Goal: Task Accomplishment & Management: Use online tool/utility

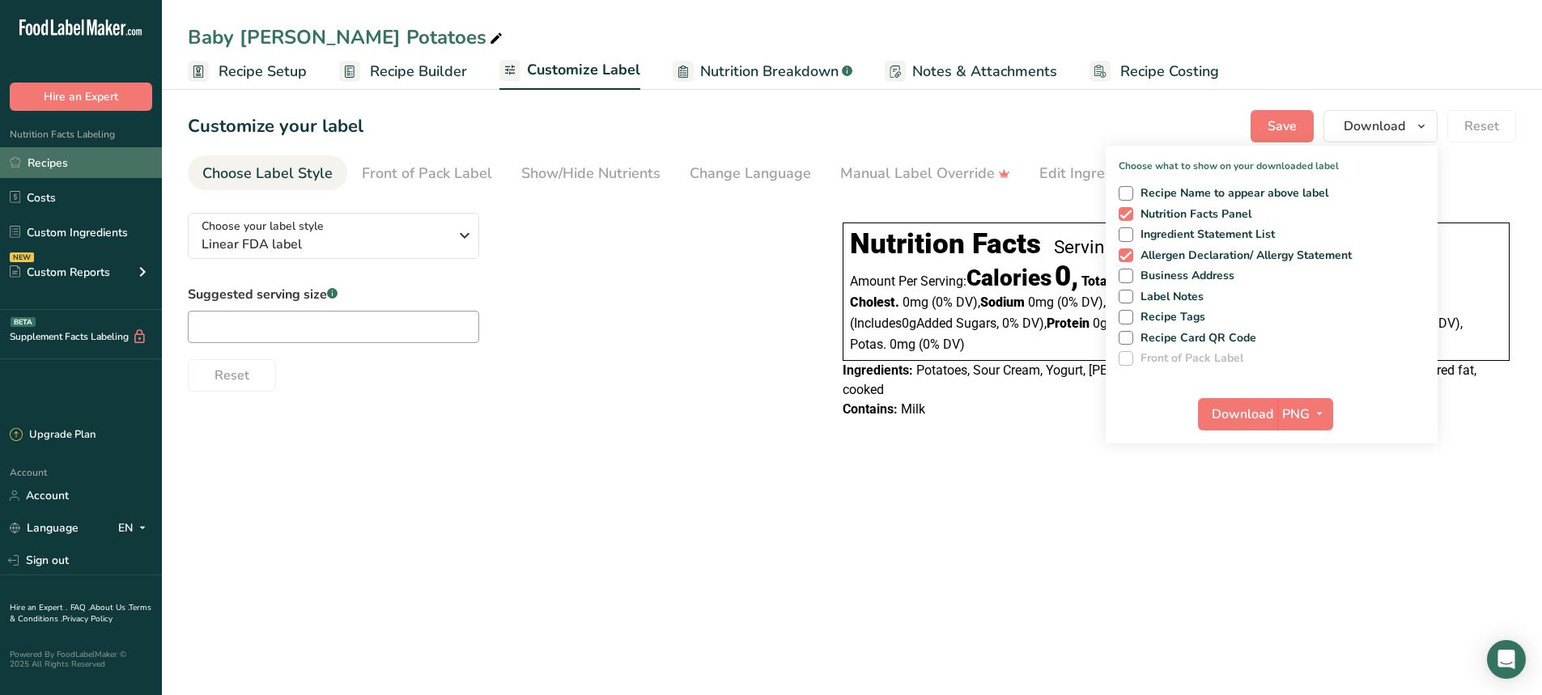
click at [57, 160] on link "Recipes" at bounding box center [81, 162] width 162 height 31
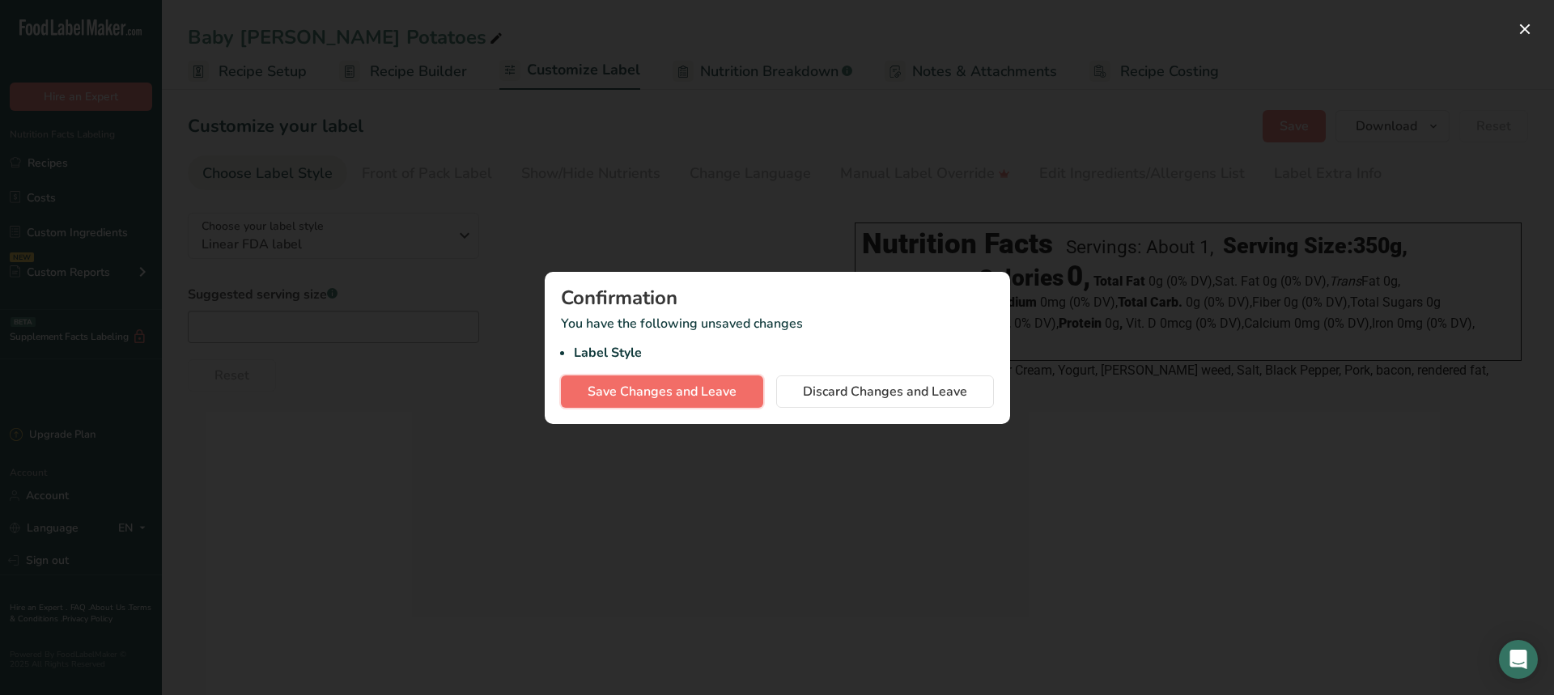
click at [639, 398] on span "Save Changes and Leave" at bounding box center [662, 391] width 149 height 19
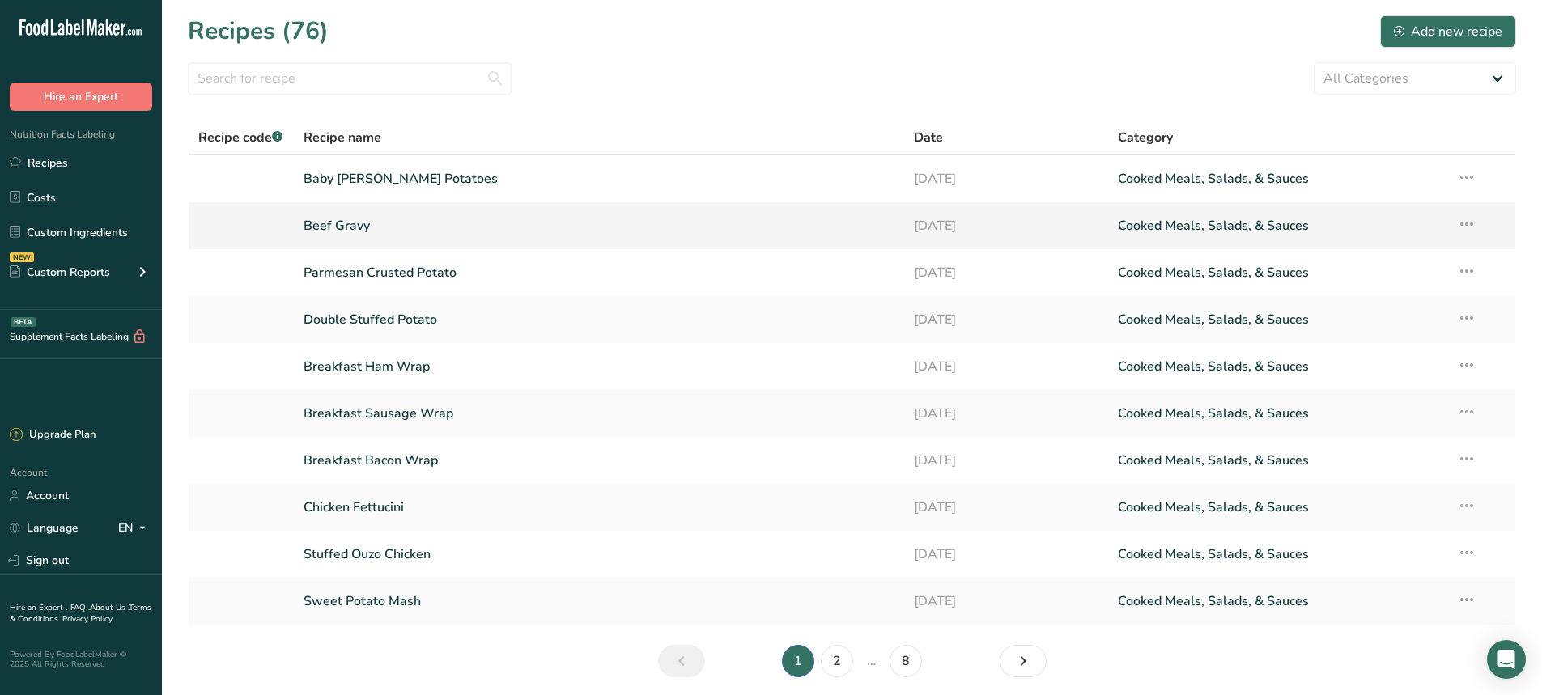
click at [370, 232] on link "Beef Gravy" at bounding box center [600, 226] width 592 height 34
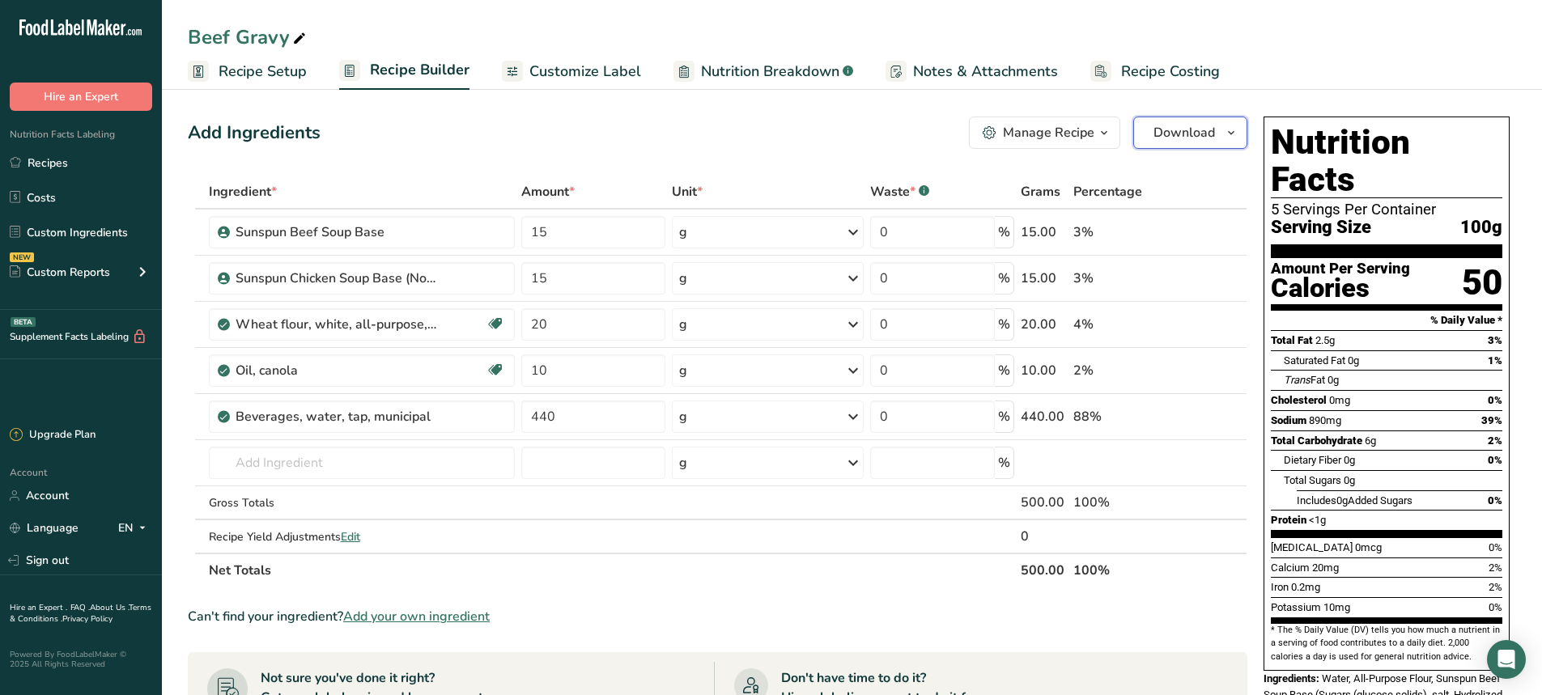
click at [1189, 130] on span "Download" at bounding box center [1184, 132] width 62 height 19
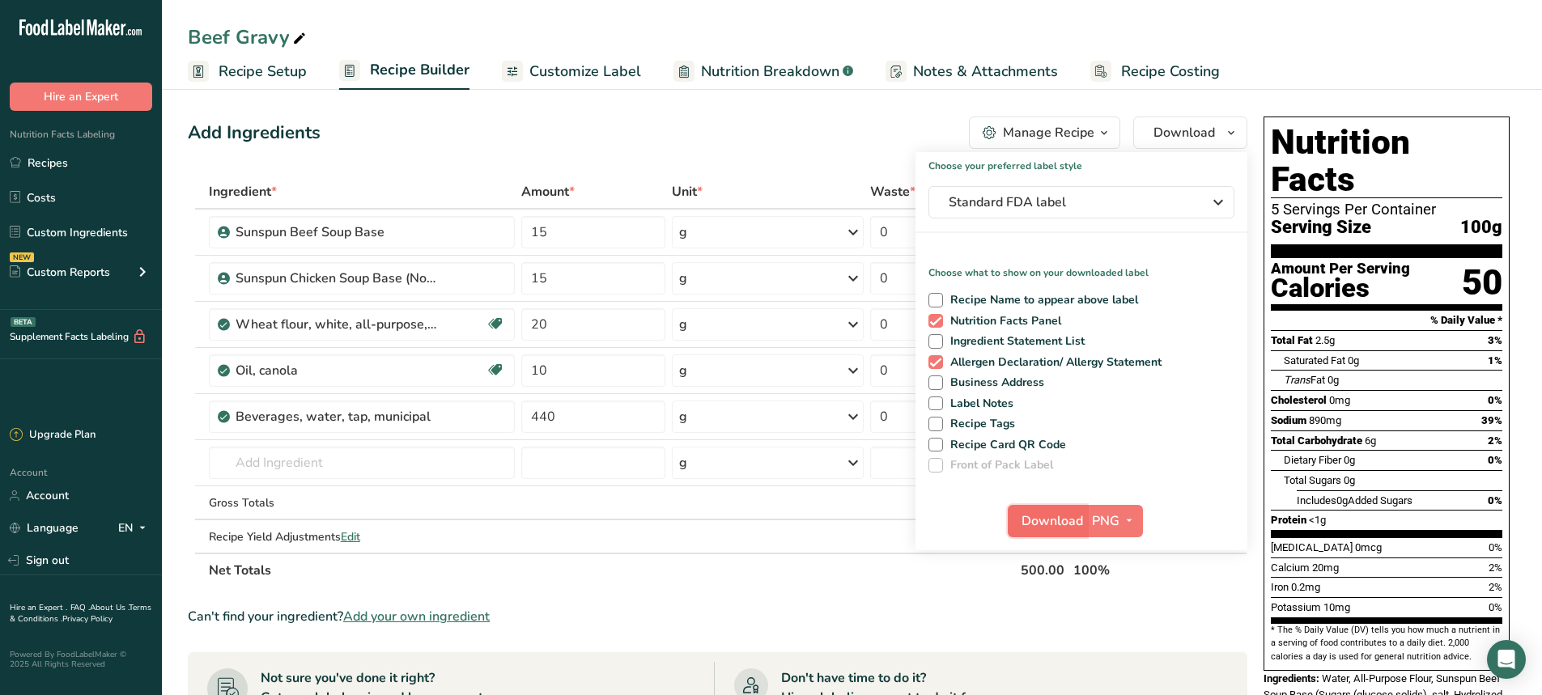
click at [1063, 515] on span "Download" at bounding box center [1053, 521] width 62 height 19
click at [981, 196] on span "Standard FDA label" at bounding box center [1070, 202] width 243 height 19
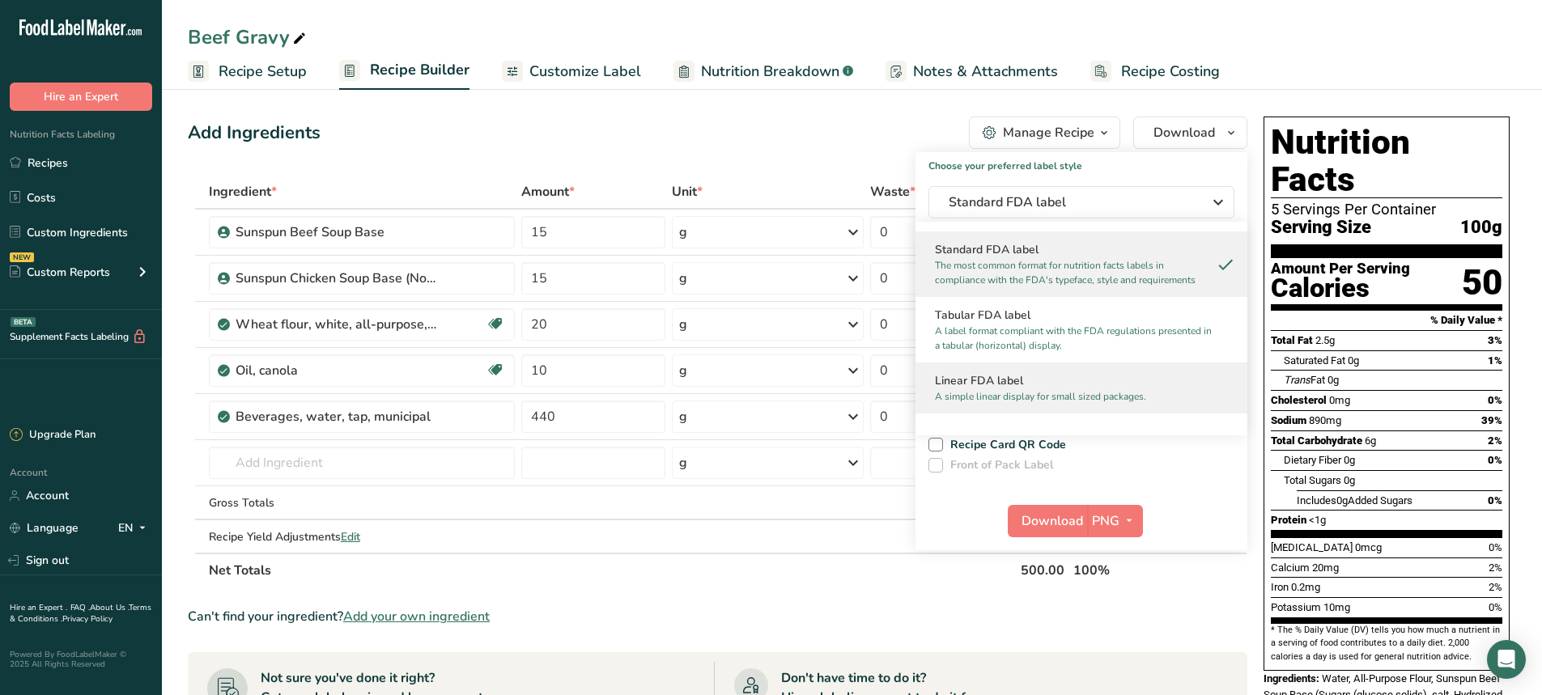
click at [987, 376] on h2 "Linear FDA label" at bounding box center [1081, 380] width 293 height 17
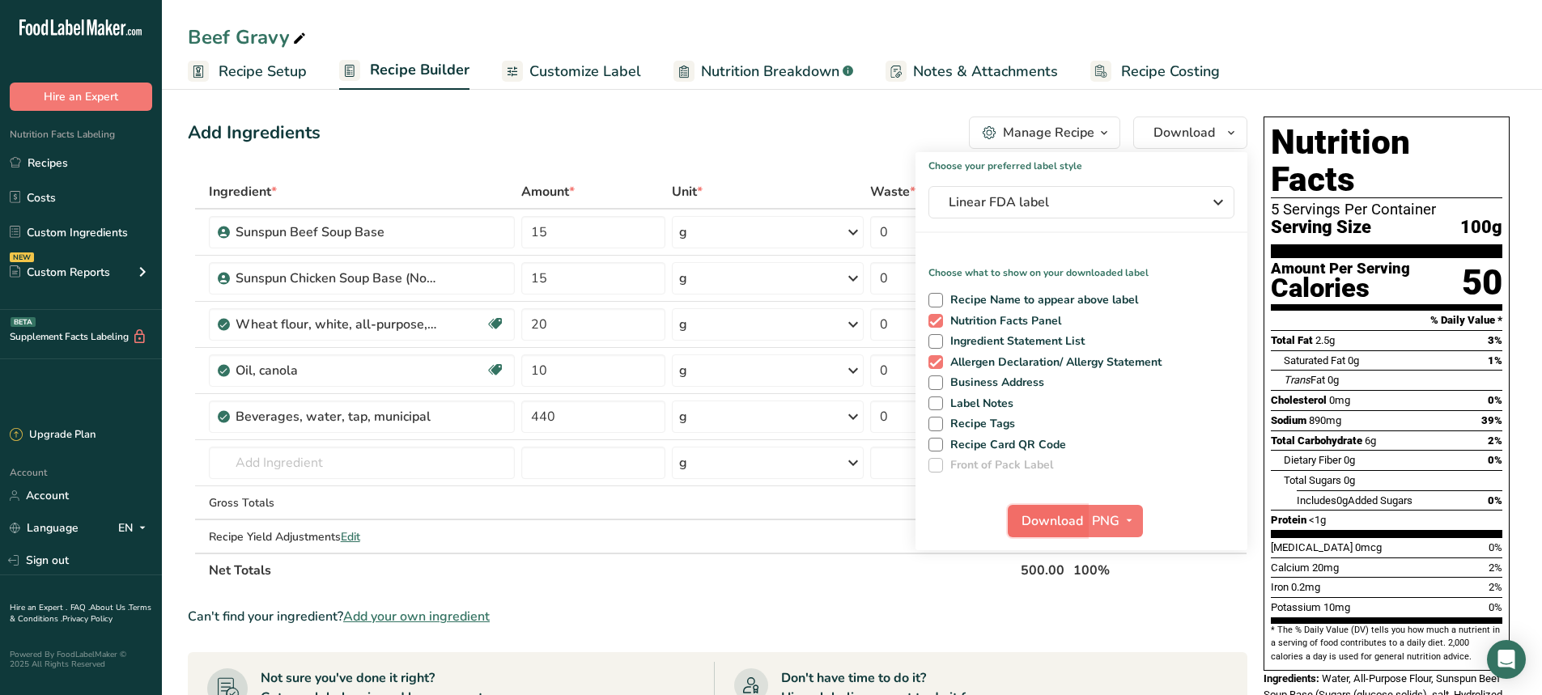
click at [1059, 525] on span "Download" at bounding box center [1053, 521] width 62 height 19
click at [32, 158] on link "Recipes" at bounding box center [81, 162] width 162 height 31
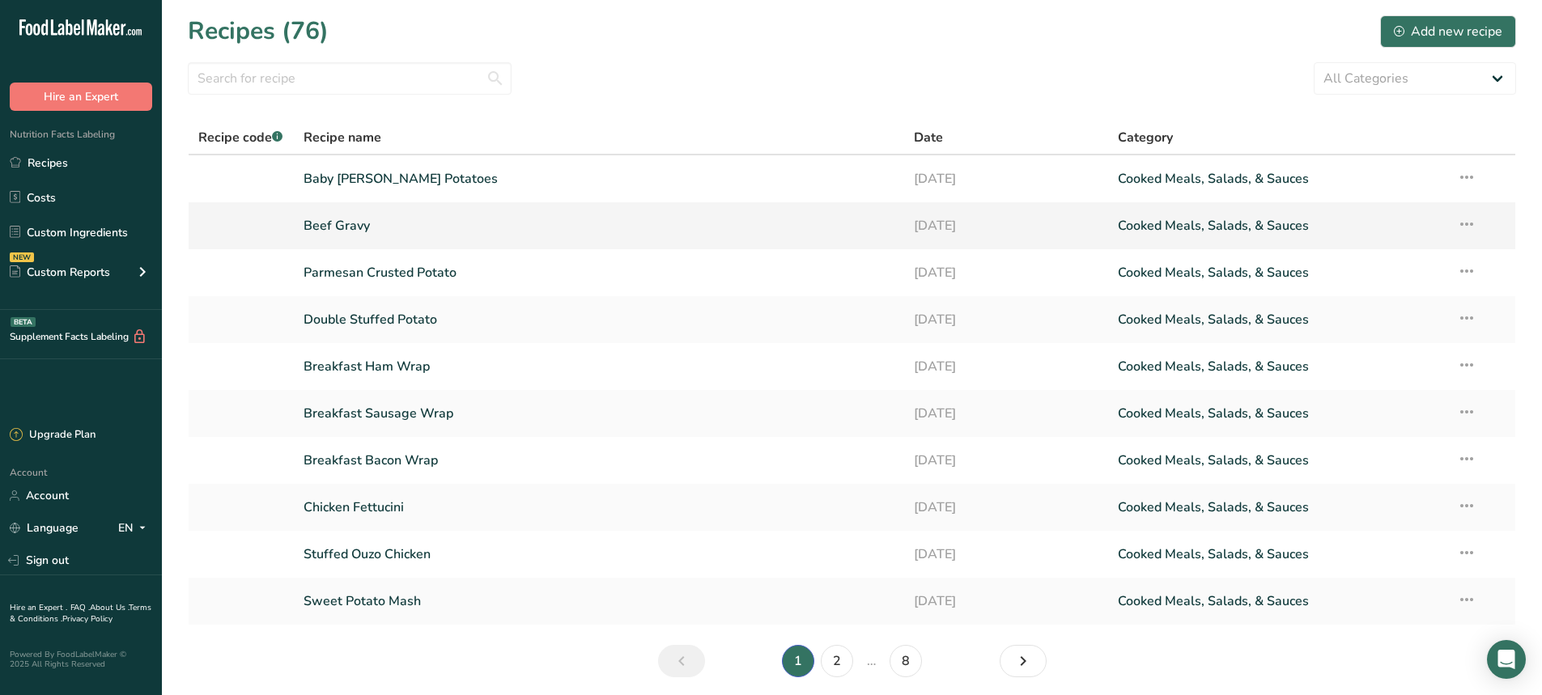
click at [1459, 226] on icon at bounding box center [1466, 224] width 19 height 29
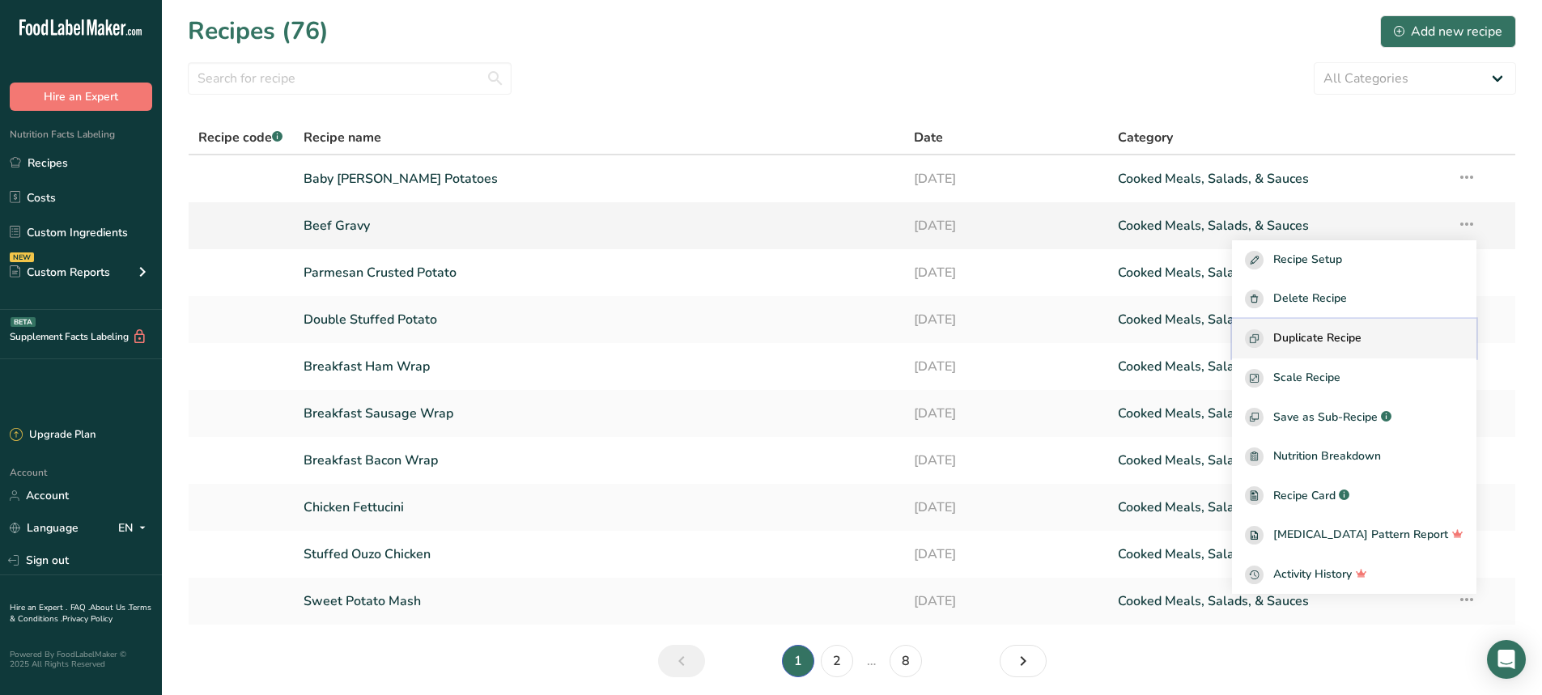
click at [1332, 342] on span "Duplicate Recipe" at bounding box center [1317, 338] width 88 height 19
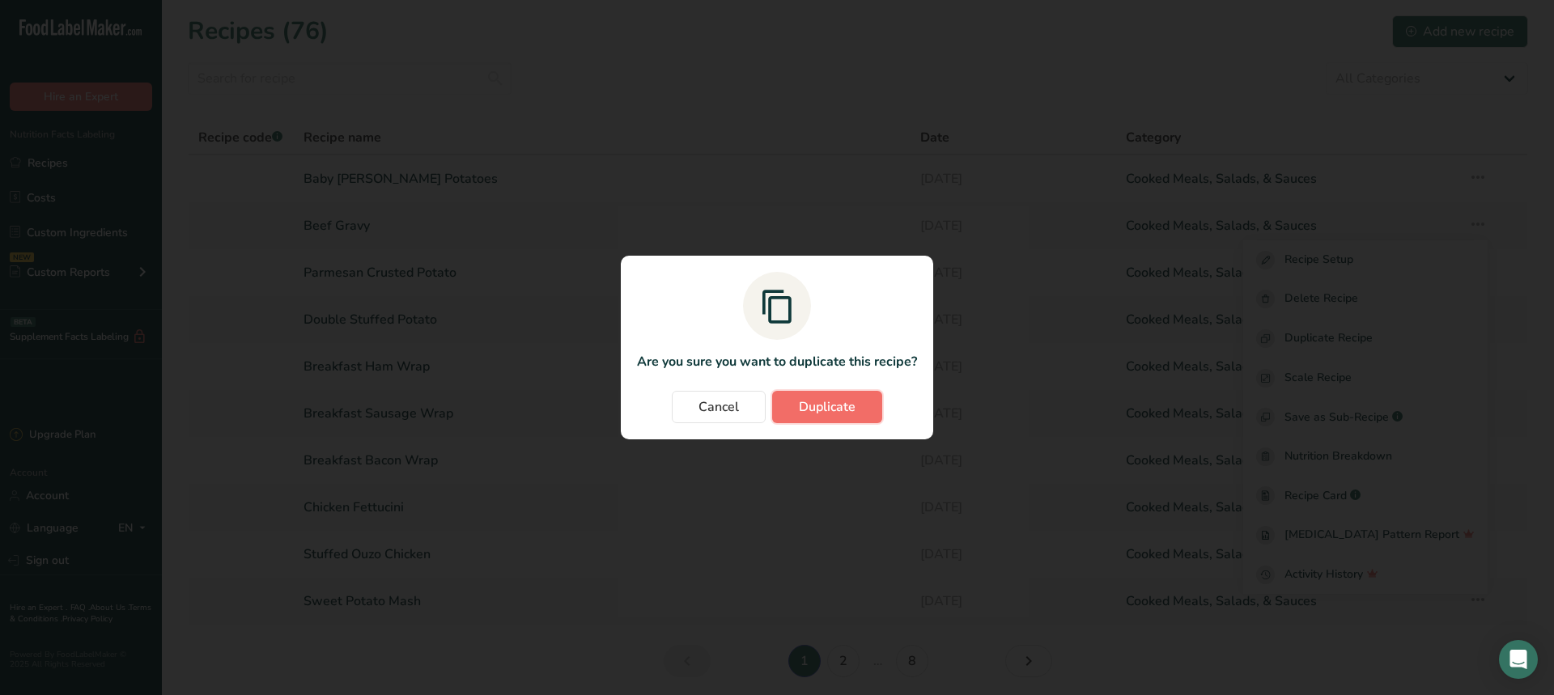
click at [844, 401] on span "Duplicate" at bounding box center [827, 406] width 57 height 19
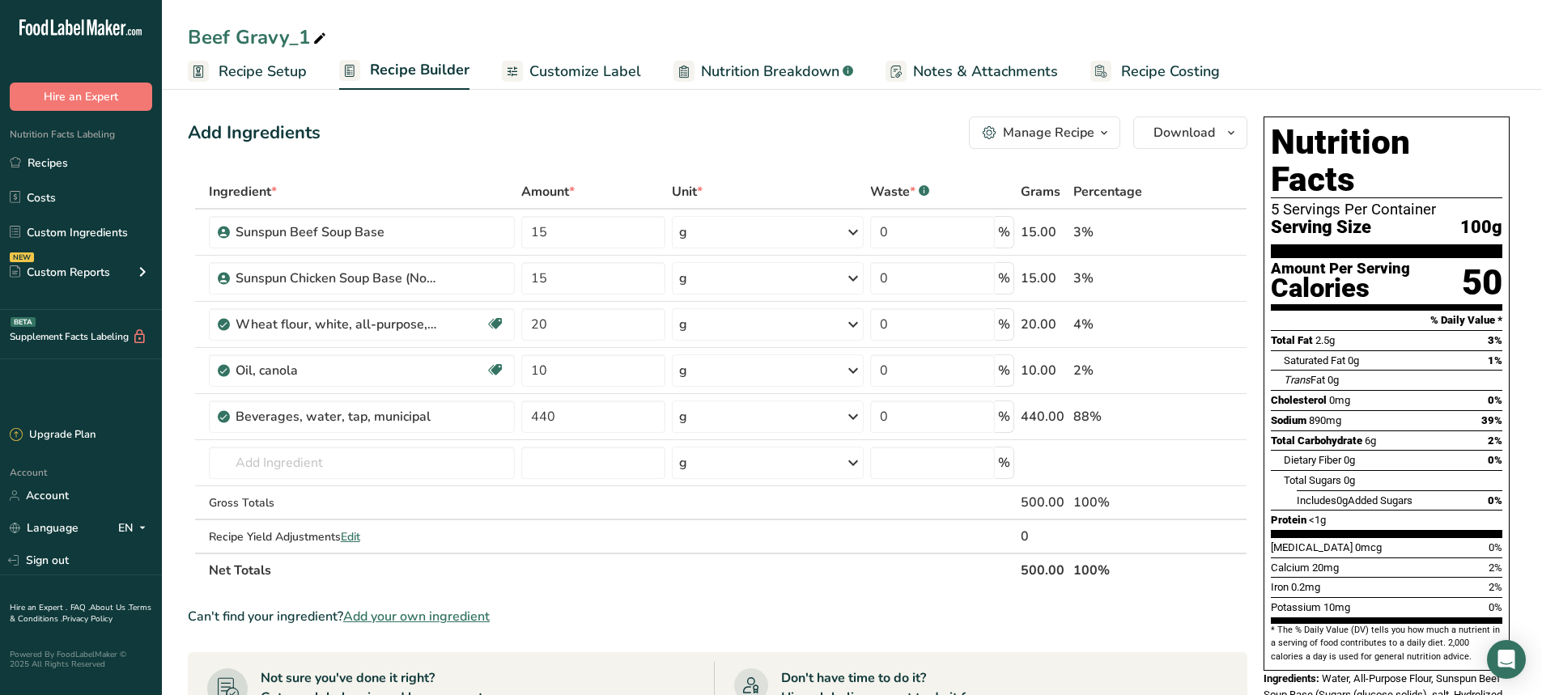
click at [318, 39] on icon at bounding box center [319, 39] width 15 height 23
type input "B"
type input "Turkey Gravy"
click at [1223, 236] on span at bounding box center [1213, 232] width 19 height 19
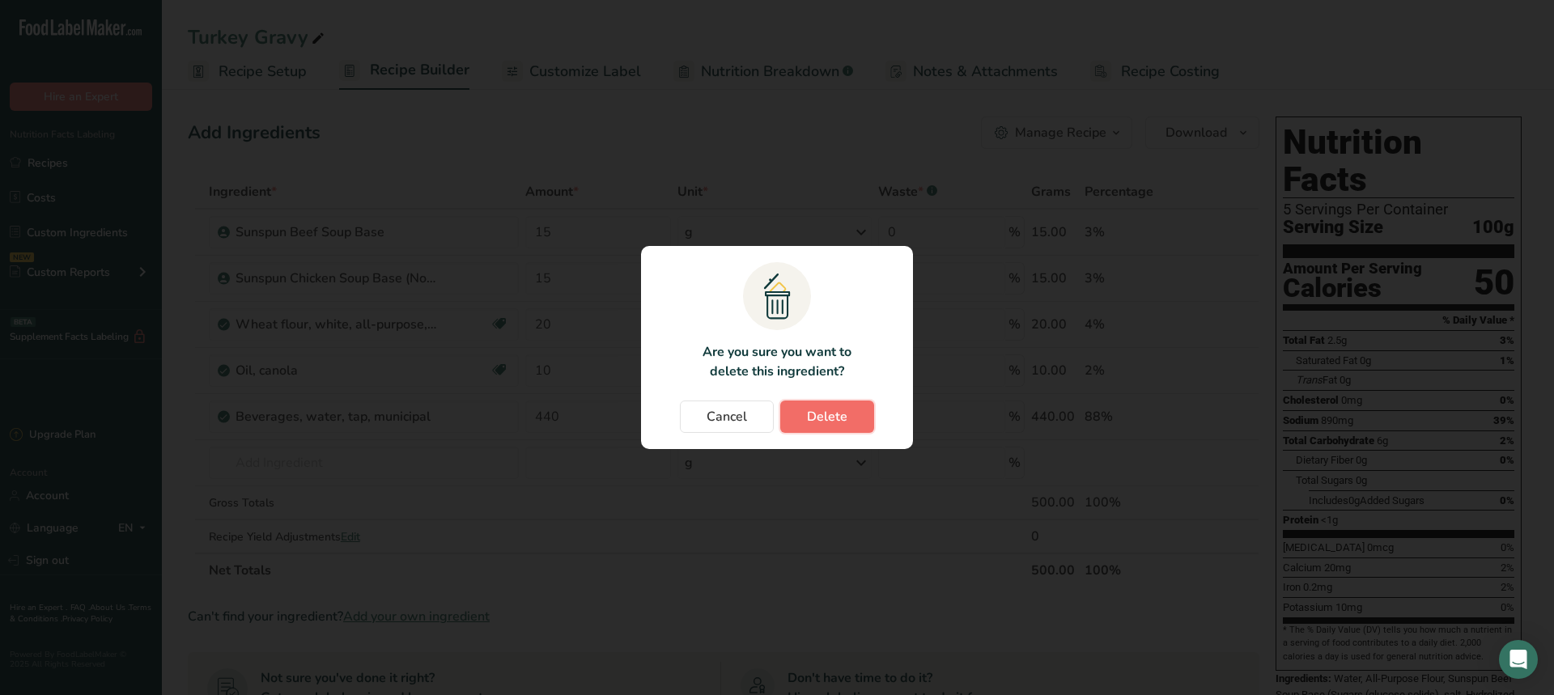
click at [823, 421] on span "Delete" at bounding box center [827, 416] width 40 height 19
type input "20"
type input "10"
type input "440"
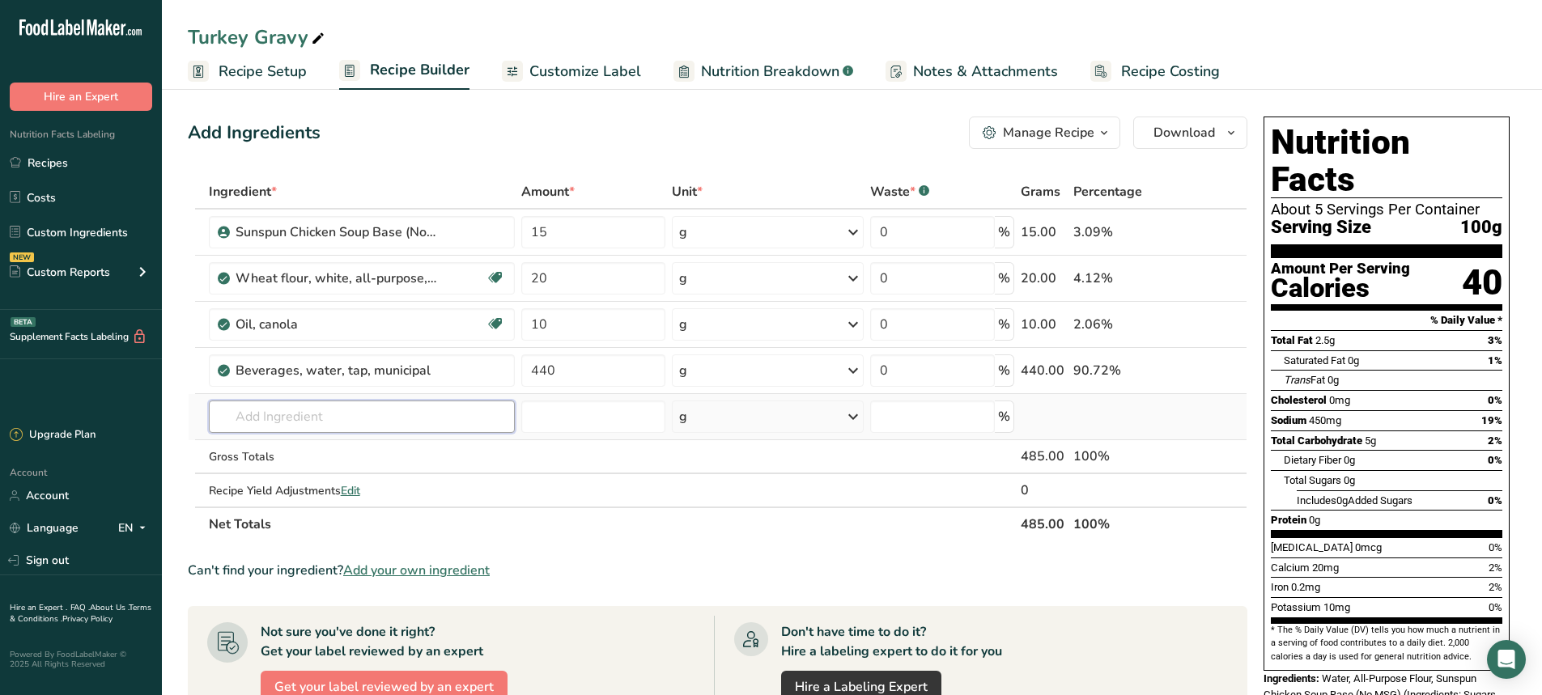
click at [292, 421] on input "text" at bounding box center [362, 417] width 307 height 32
drag, startPoint x: 572, startPoint y: 370, endPoint x: 523, endPoint y: 370, distance: 49.4
click at [523, 370] on input "440" at bounding box center [593, 371] width 144 height 32
type input "220"
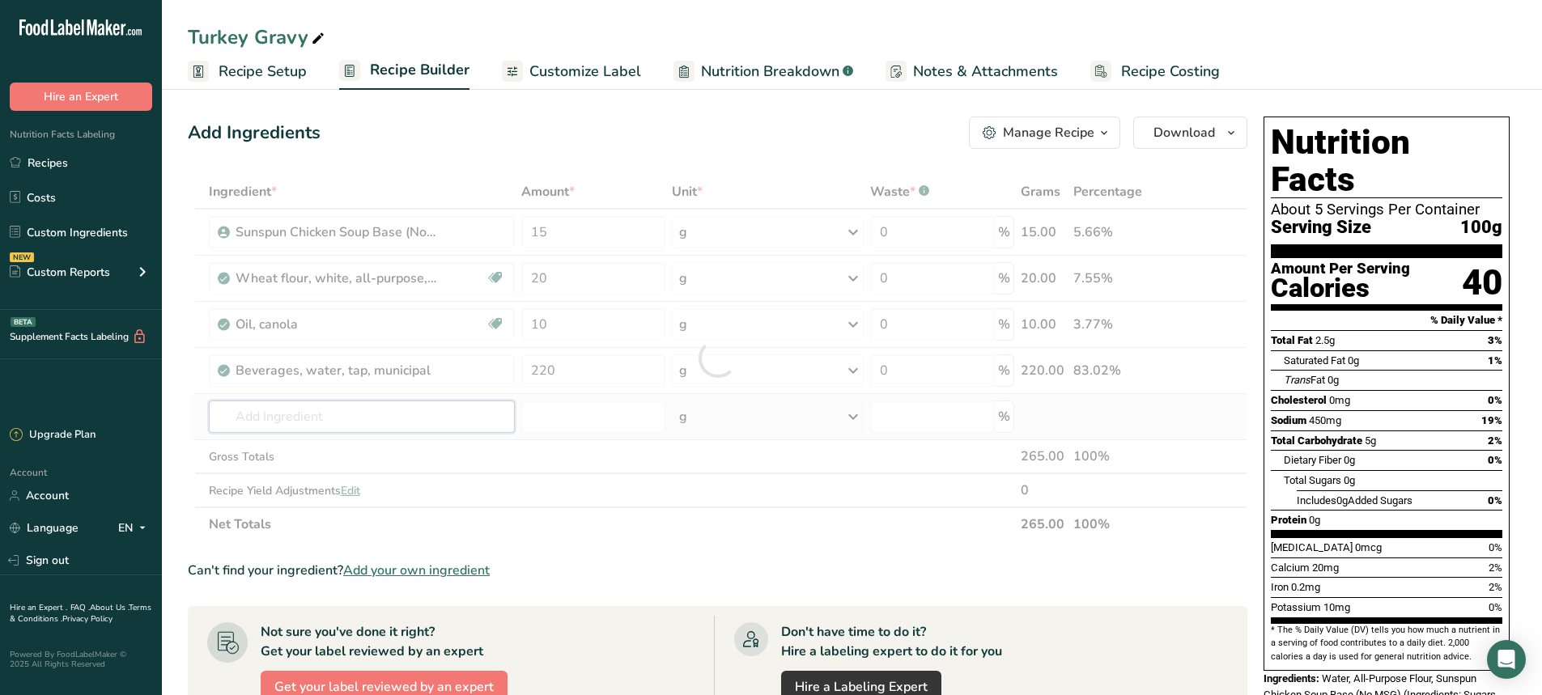
click at [339, 406] on div "Ingredient * Amount * Unit * Waste * .a-a{fill:#347362;}.b-a{fill:#fff;} Grams …" at bounding box center [718, 358] width 1060 height 367
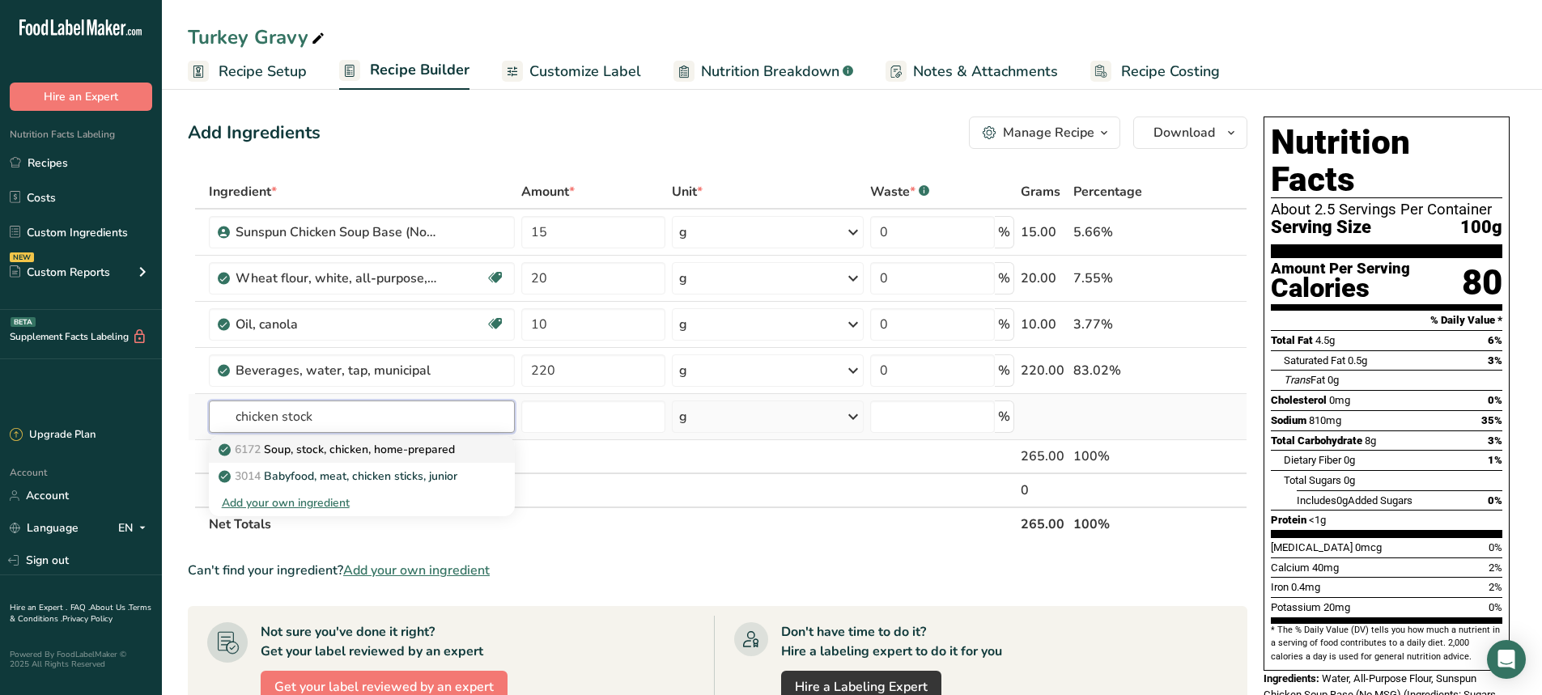
type input "chicken stock"
click at [297, 450] on p "6172 Soup, stock, chicken, home-prepared" at bounding box center [338, 449] width 233 height 17
type input "Soup, stock, chicken, home-prepared"
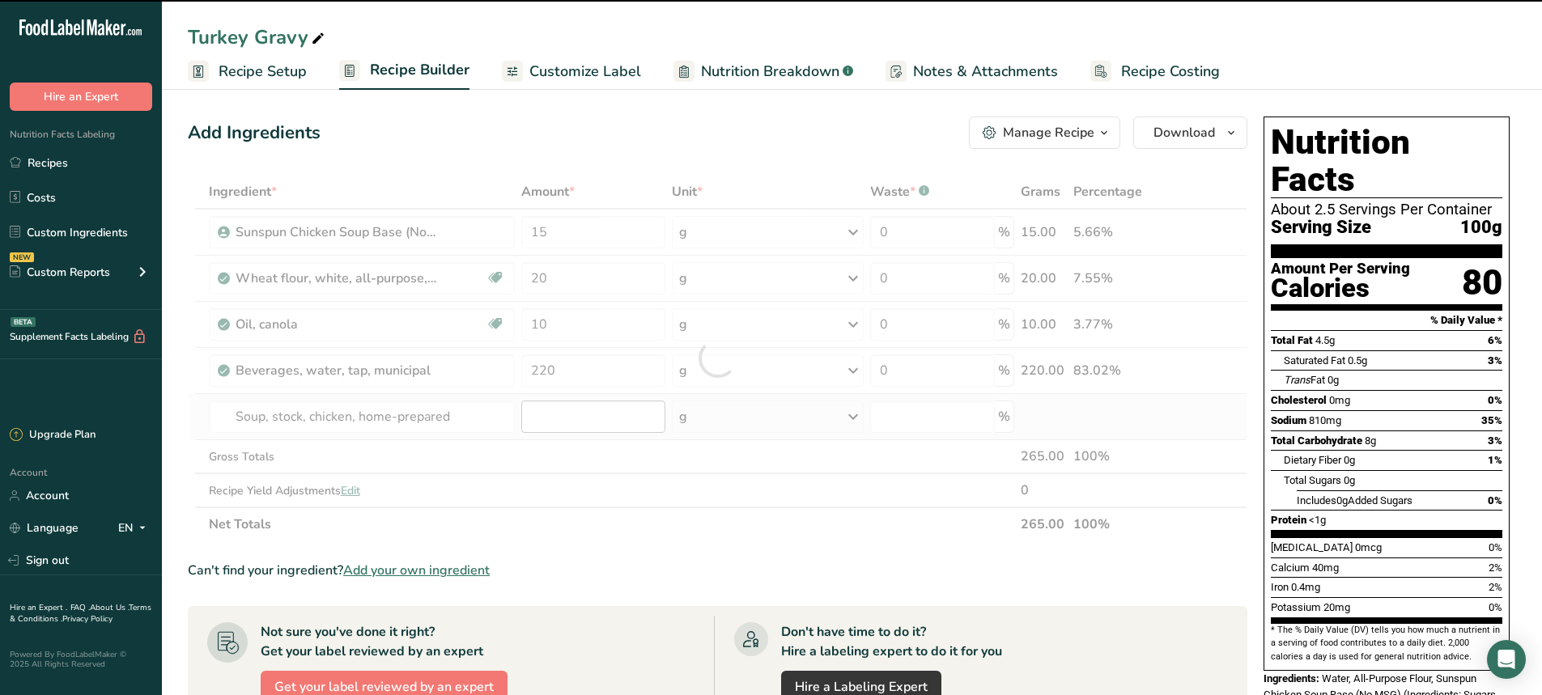
type input "0"
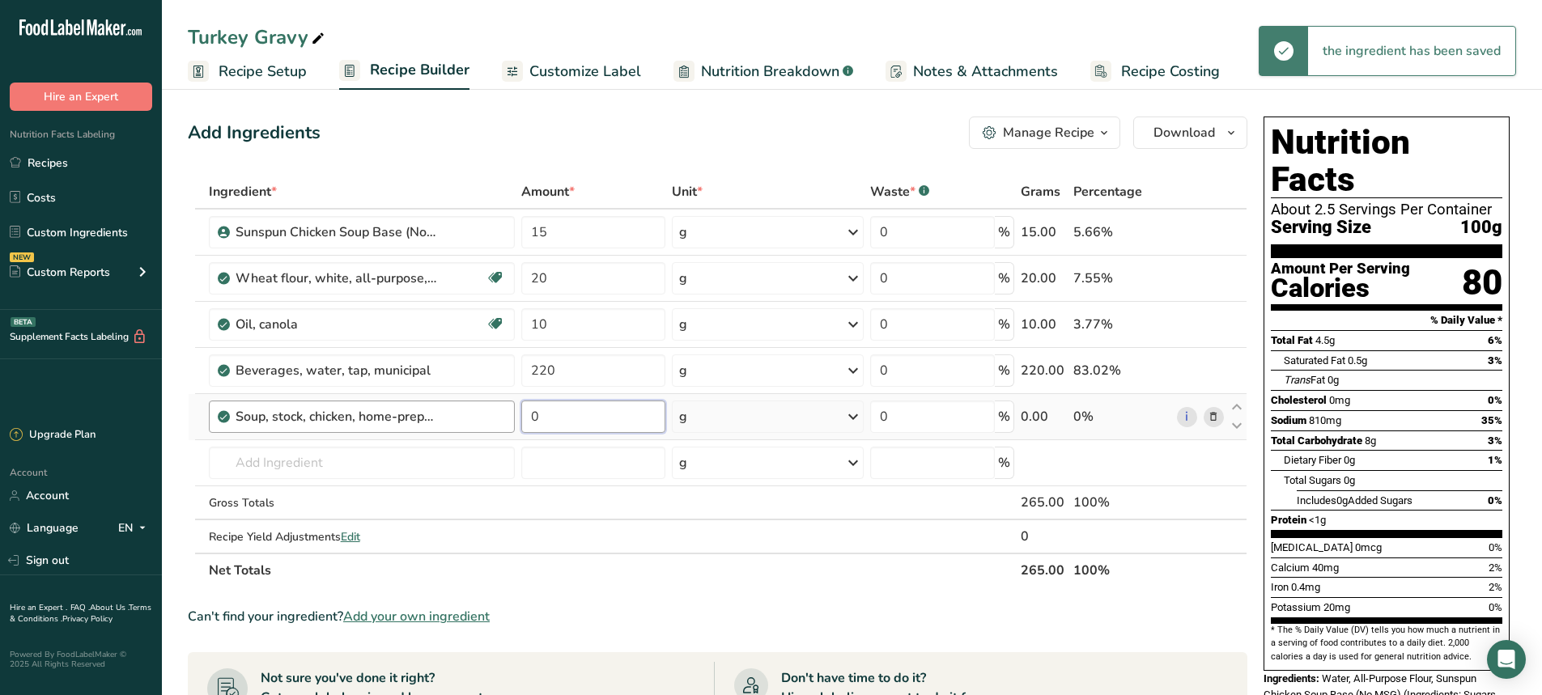
drag, startPoint x: 561, startPoint y: 415, endPoint x: 483, endPoint y: 427, distance: 78.5
click at [483, 427] on tr "Soup, stock, chicken, home-prepared 0 g Portions 1 cup Weight Units g kg mg See…" at bounding box center [718, 417] width 1058 height 46
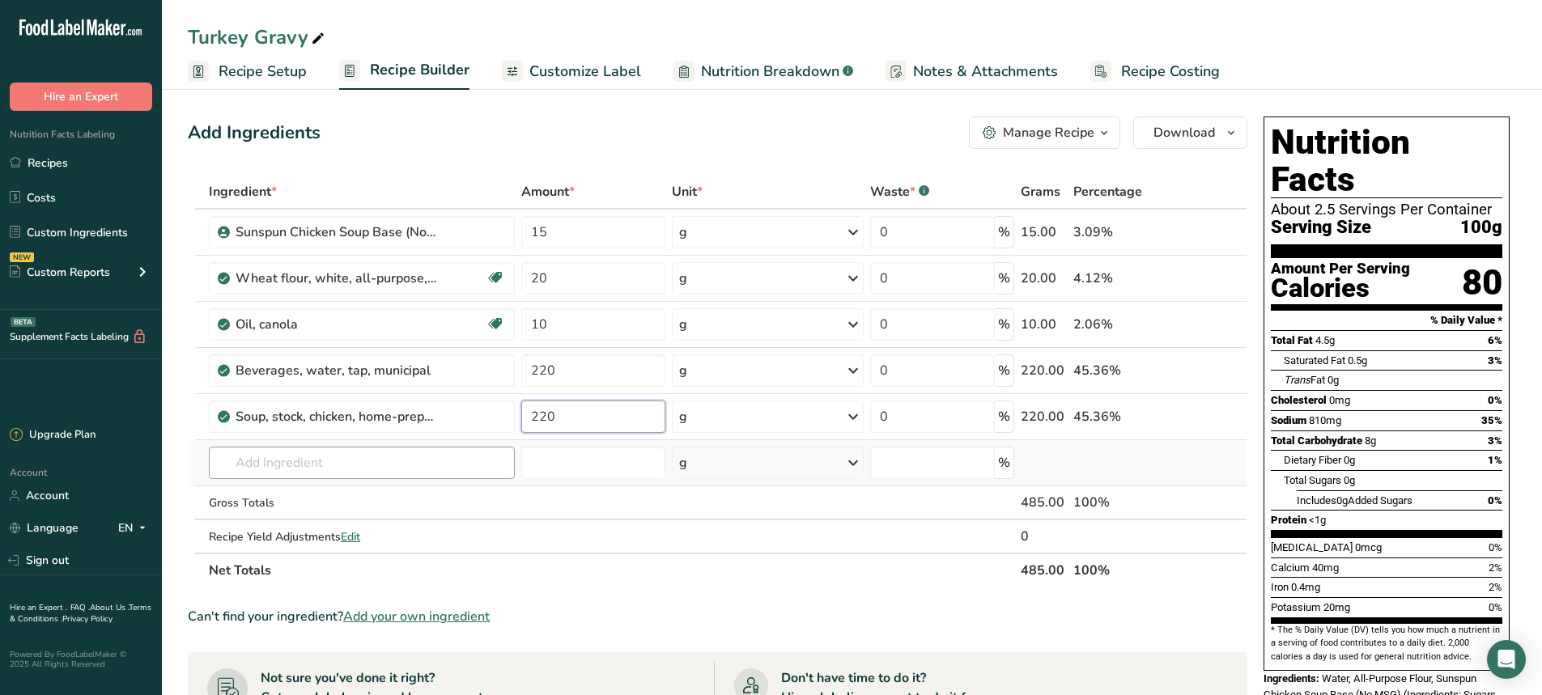
type input "220"
click at [269, 457] on div "Ingredient * Amount * Unit * Waste * .a-a{fill:#347362;}.b-a{fill:#fff;} Grams …" at bounding box center [718, 381] width 1060 height 413
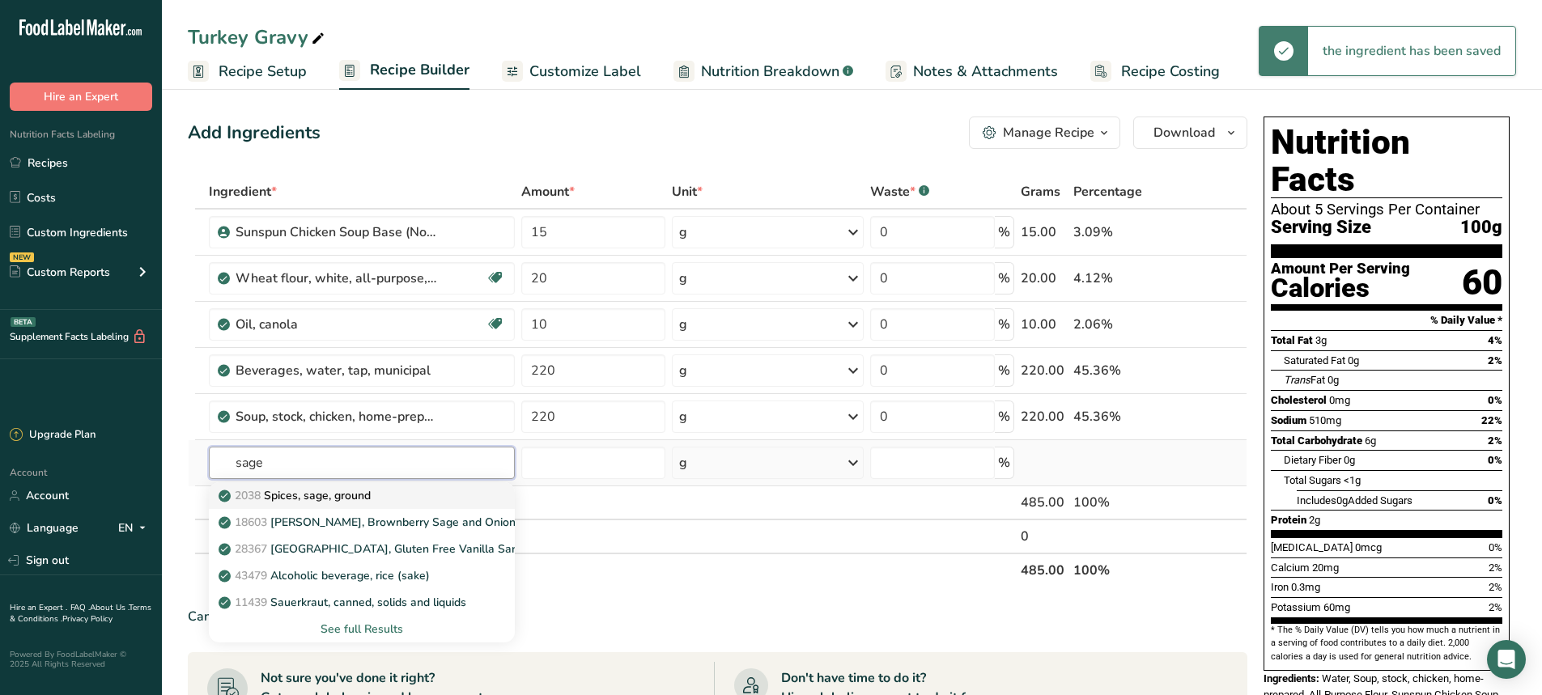
type input "sage"
click at [329, 491] on p "2038 Spices, sage, ground" at bounding box center [296, 495] width 149 height 17
type input "Spices, sage, ground"
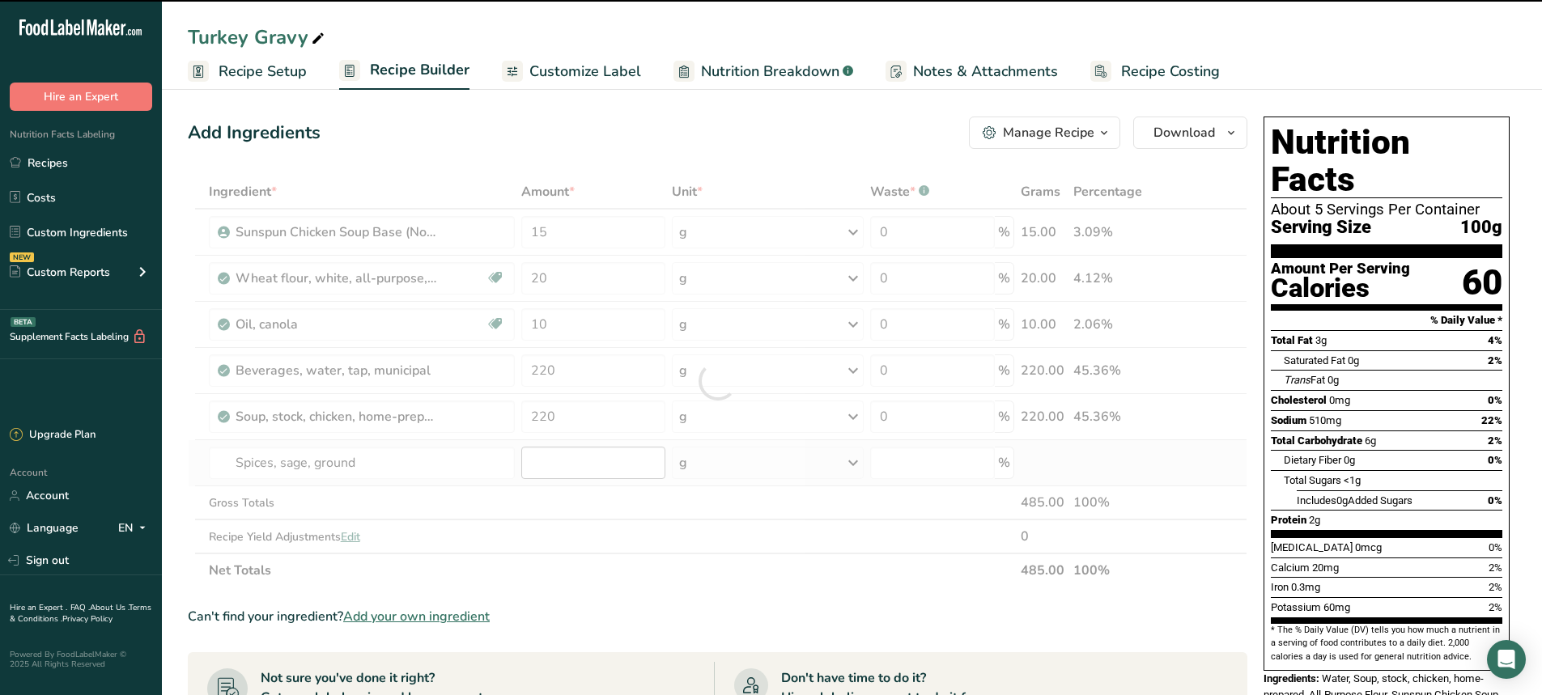
type input "0"
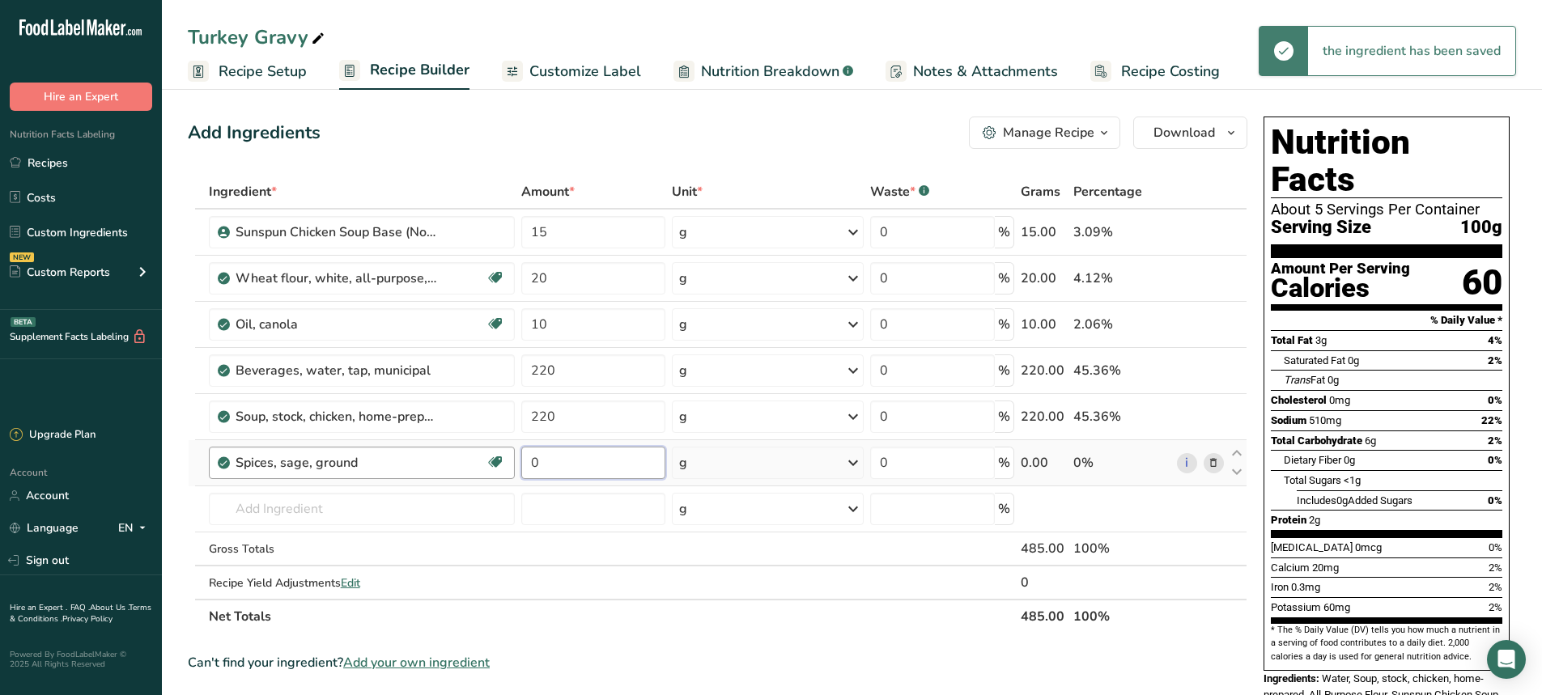
drag, startPoint x: 558, startPoint y: 467, endPoint x: 489, endPoint y: 467, distance: 68.8
click at [489, 467] on tr "Spices, sage, ground Source of Antioxidants Dairy free Gluten free Vegan Vegeta…" at bounding box center [718, 463] width 1058 height 46
type input "5"
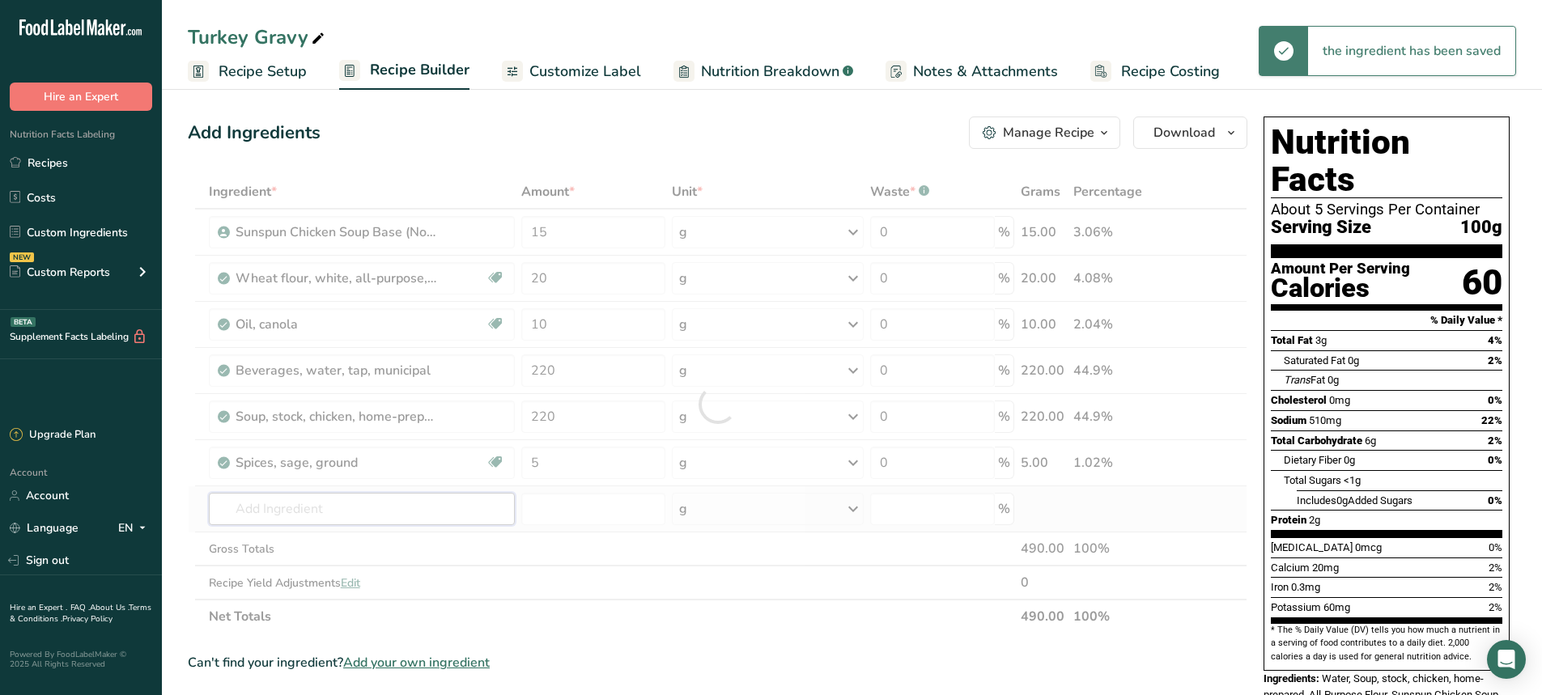
click at [305, 518] on div "Ingredient * Amount * Unit * Waste * .a-a{fill:#347362;}.b-a{fill:#fff;} Grams …" at bounding box center [718, 404] width 1060 height 459
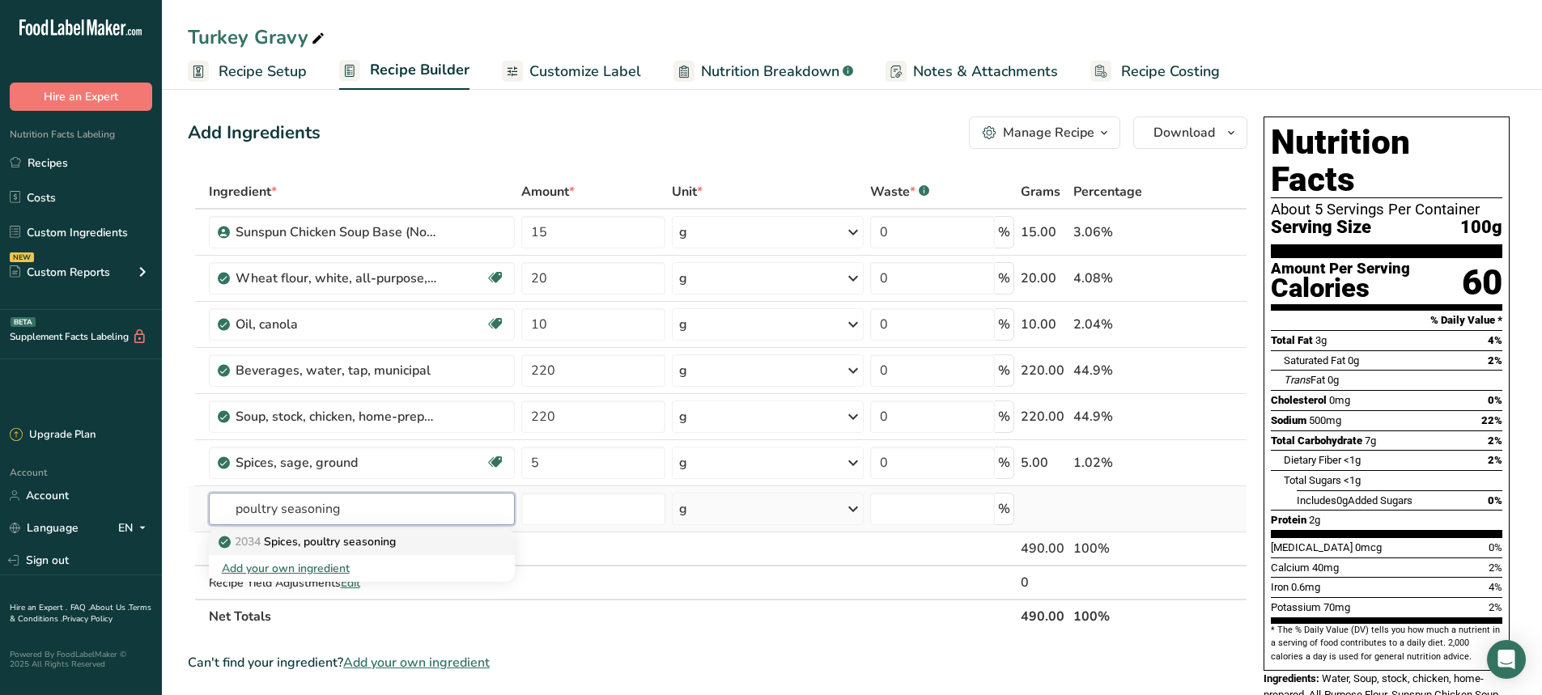
type input "poultry seasoning"
click at [310, 533] on link "2034 Spices, poultry seasoning" at bounding box center [362, 542] width 307 height 27
type input "Spices, poultry seasoning"
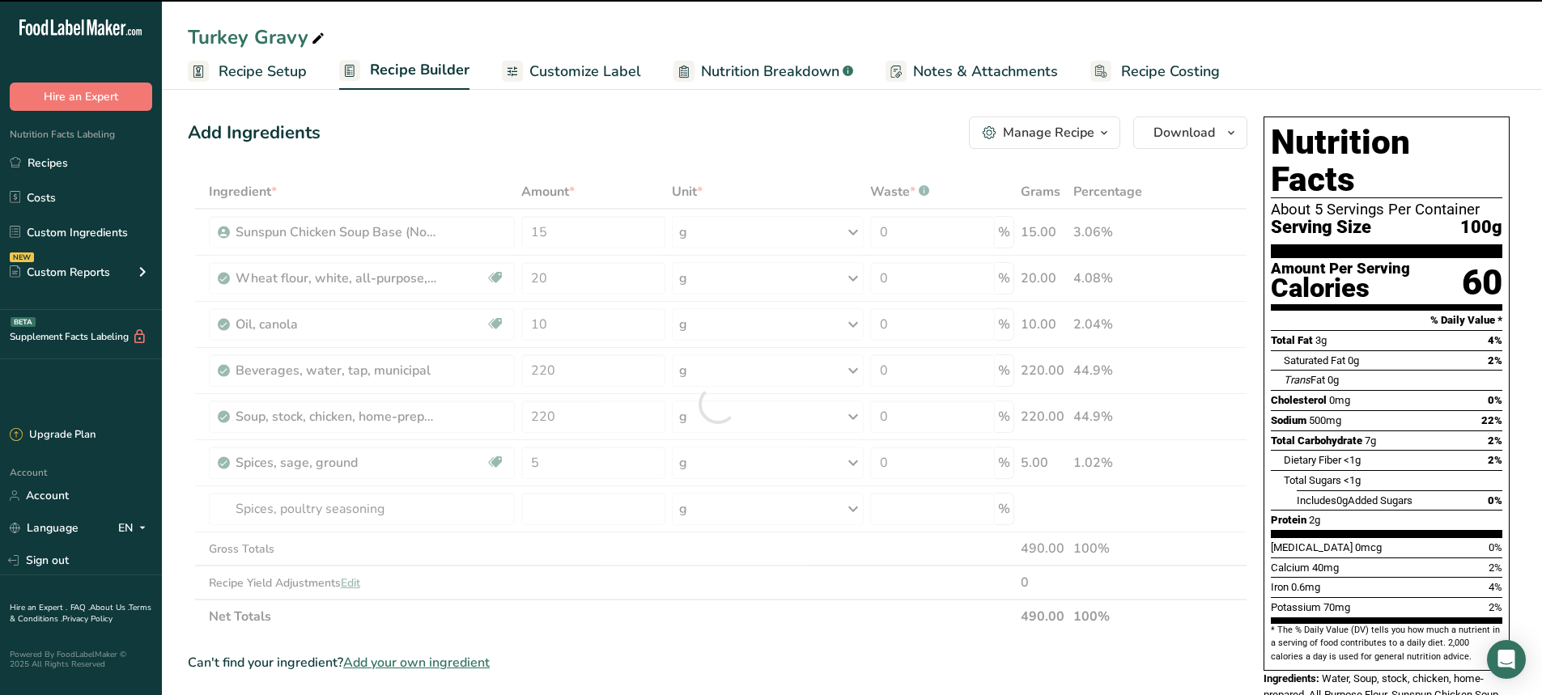
type input "0"
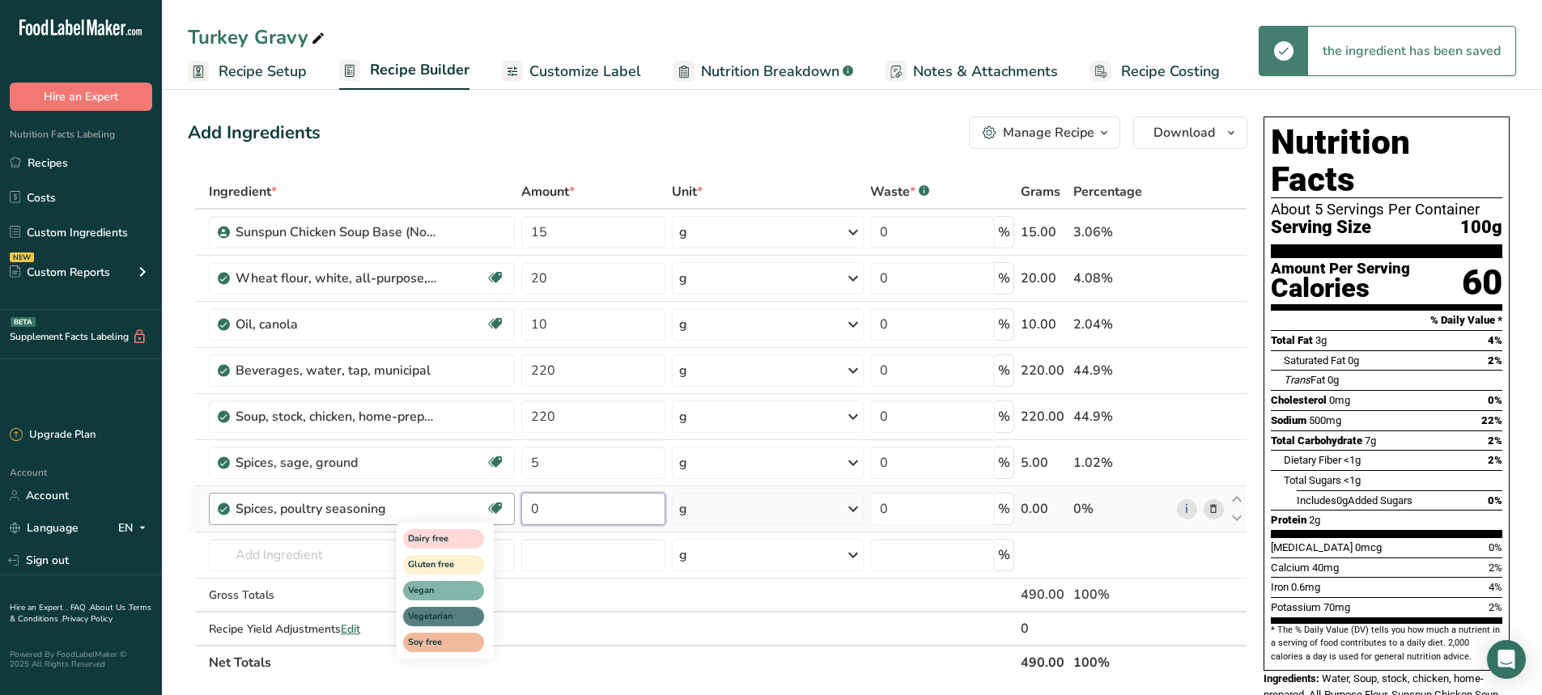
drag, startPoint x: 556, startPoint y: 508, endPoint x: 501, endPoint y: 508, distance: 55.0
click at [501, 508] on tr "Spices, poultry seasoning Dairy free Gluten free Vegan Vegetarian Soy free 0 g …" at bounding box center [718, 509] width 1058 height 46
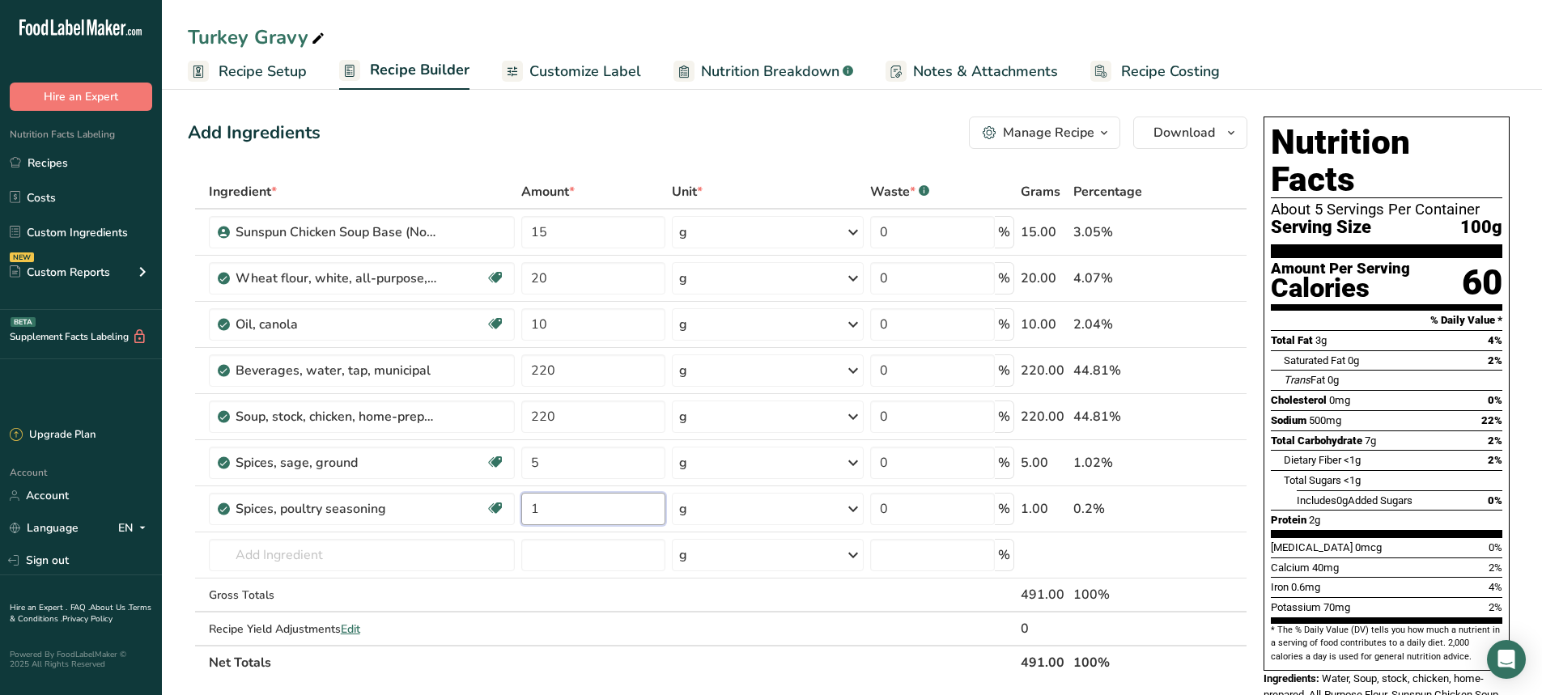
type input "1"
click at [429, 151] on div "Add Ingredients Manage Recipe Delete Recipe Duplicate Recipe Scale Recipe Save …" at bounding box center [722, 659] width 1069 height 1099
click at [550, 408] on input "220" at bounding box center [593, 417] width 144 height 32
click at [558, 417] on input "220" at bounding box center [593, 417] width 144 height 32
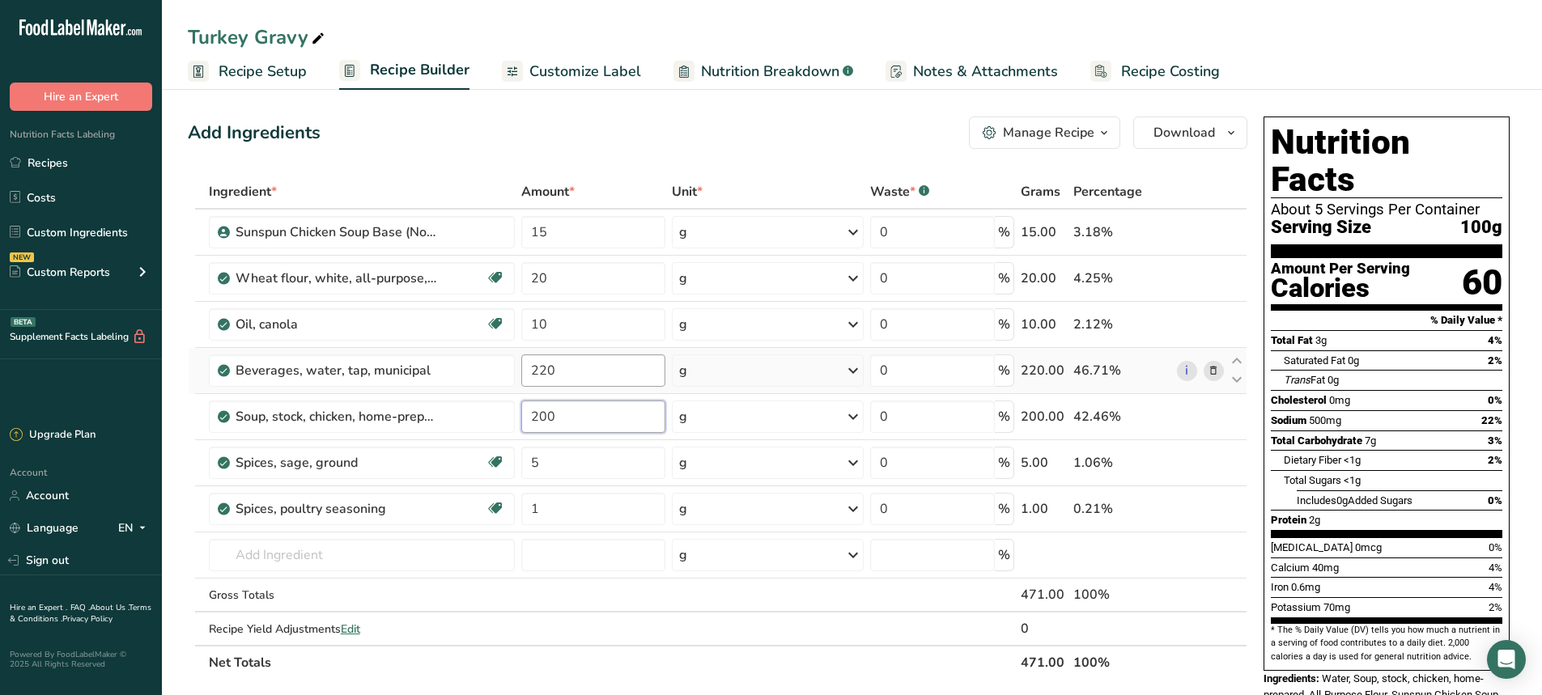
type input "200"
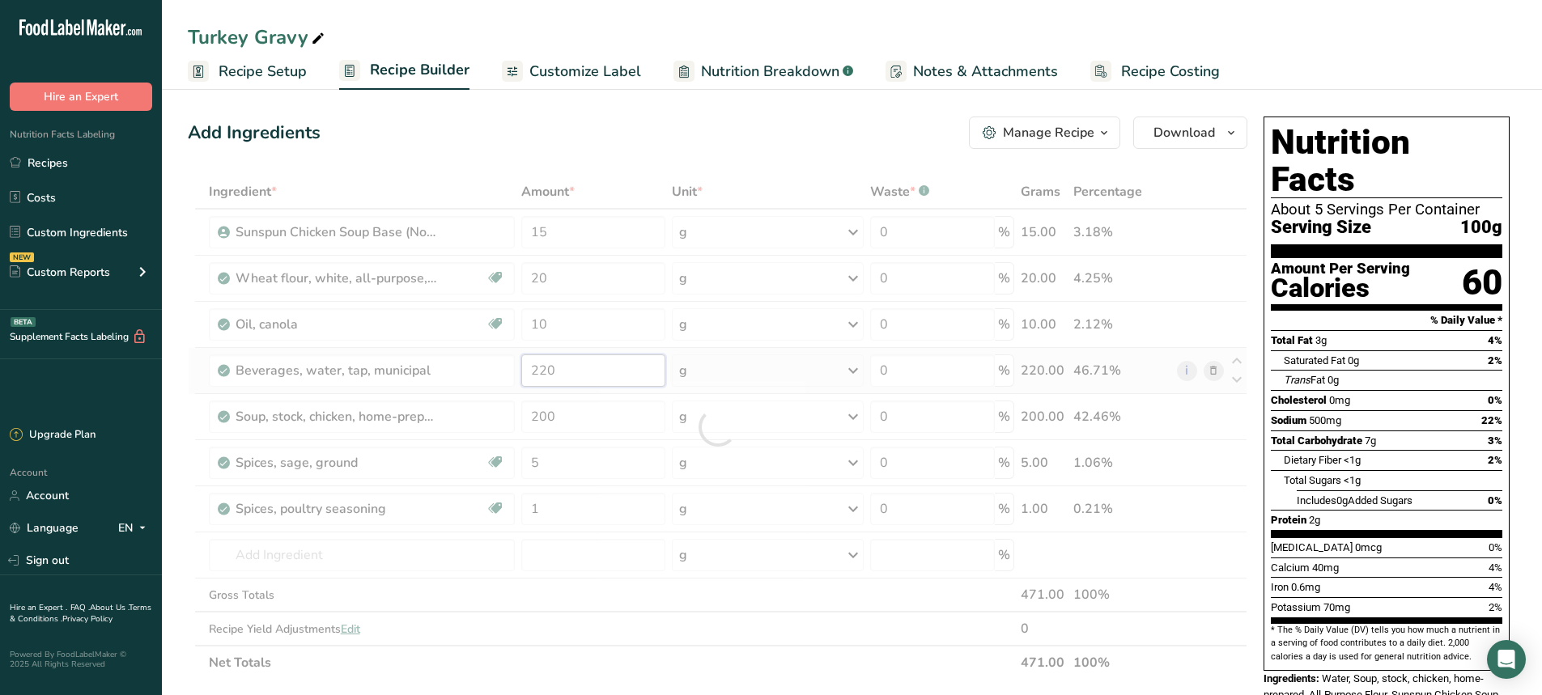
click at [557, 371] on div "Ingredient * Amount * Unit * Waste * .a-a{fill:#347362;}.b-a{fill:#fff;} Grams …" at bounding box center [718, 427] width 1060 height 505
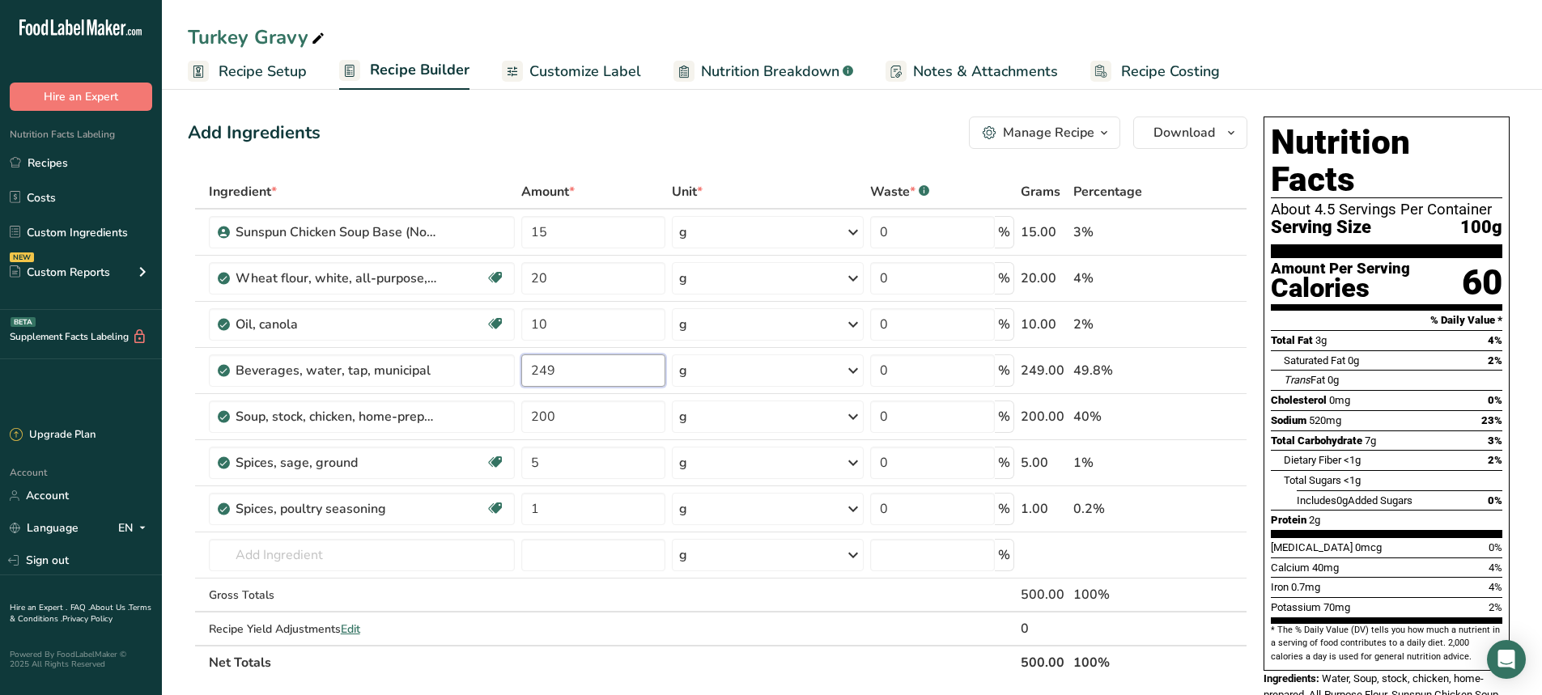
type input "249"
click at [580, 142] on div "Add Ingredients Manage Recipe Delete Recipe Duplicate Recipe Scale Recipe Save …" at bounding box center [718, 133] width 1060 height 32
click at [1206, 128] on span "Download" at bounding box center [1184, 132] width 62 height 19
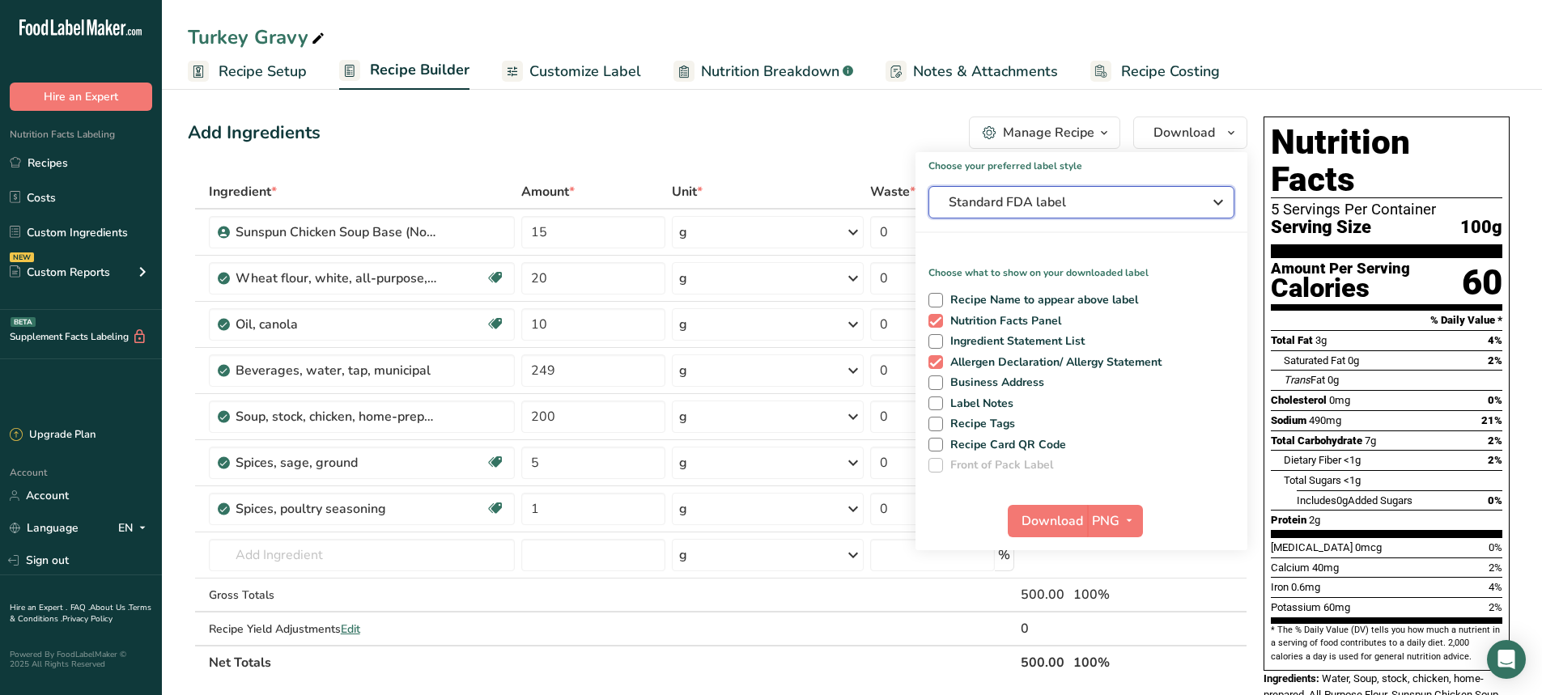
click at [1030, 207] on span "Standard FDA label" at bounding box center [1070, 202] width 243 height 19
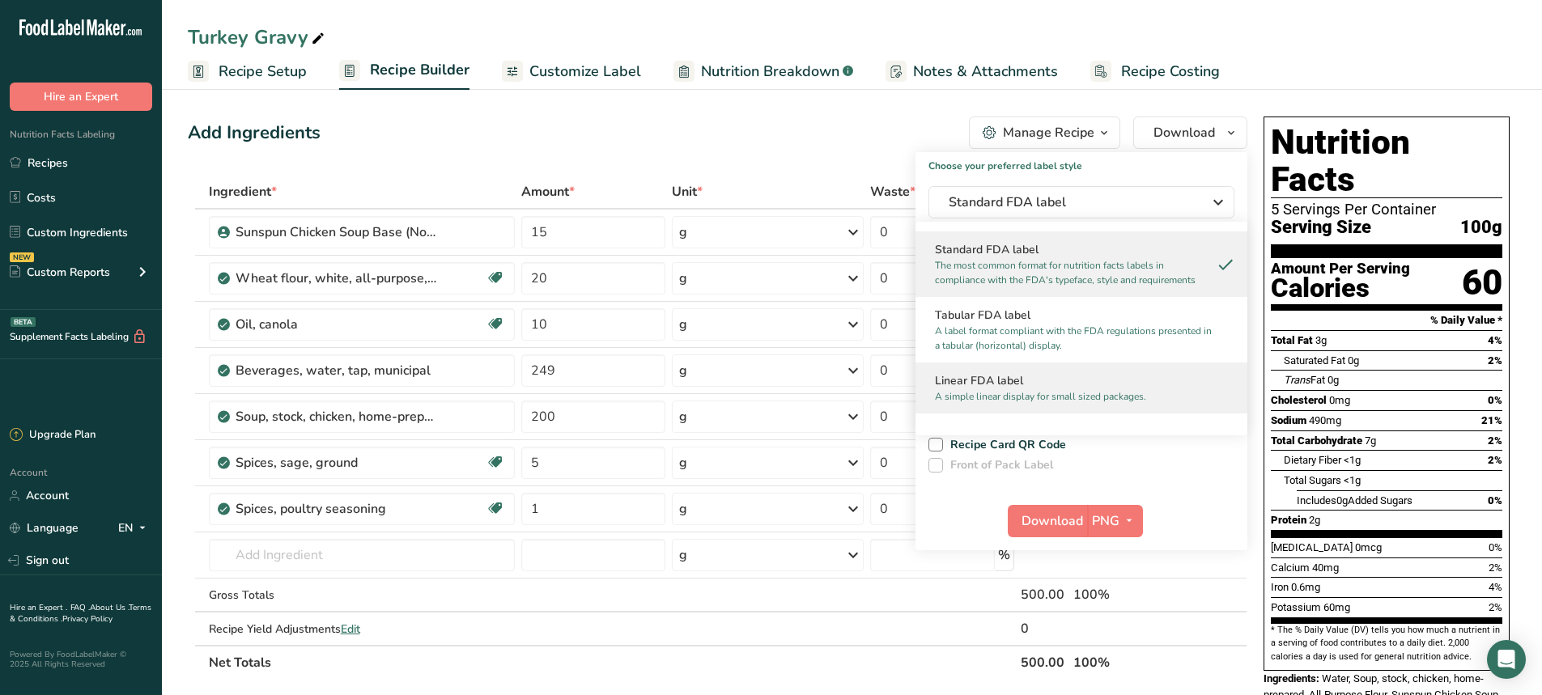
click at [1016, 376] on h2 "Linear FDA label" at bounding box center [1081, 380] width 293 height 17
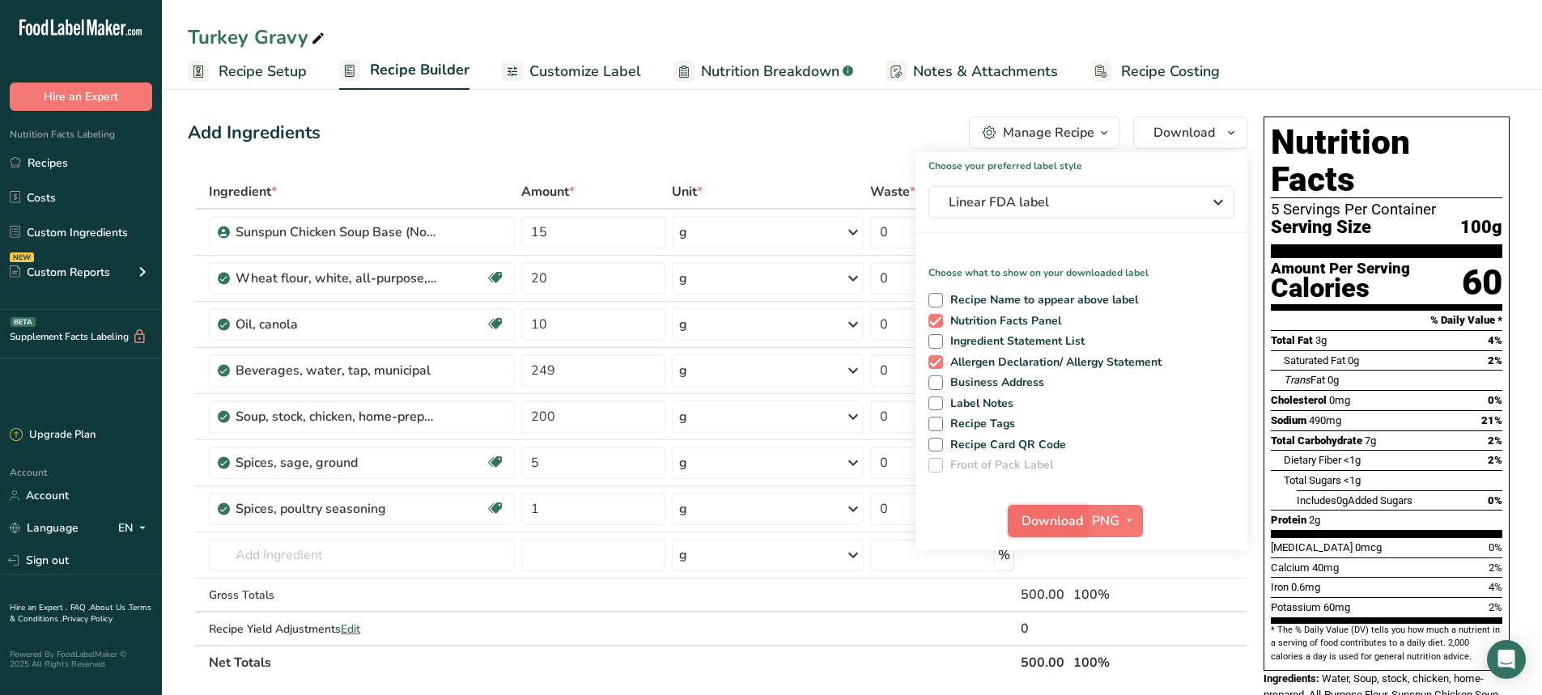
click at [1061, 524] on span "Download" at bounding box center [1053, 521] width 62 height 19
click at [1491, 46] on div "Turkey Gravy" at bounding box center [852, 37] width 1380 height 29
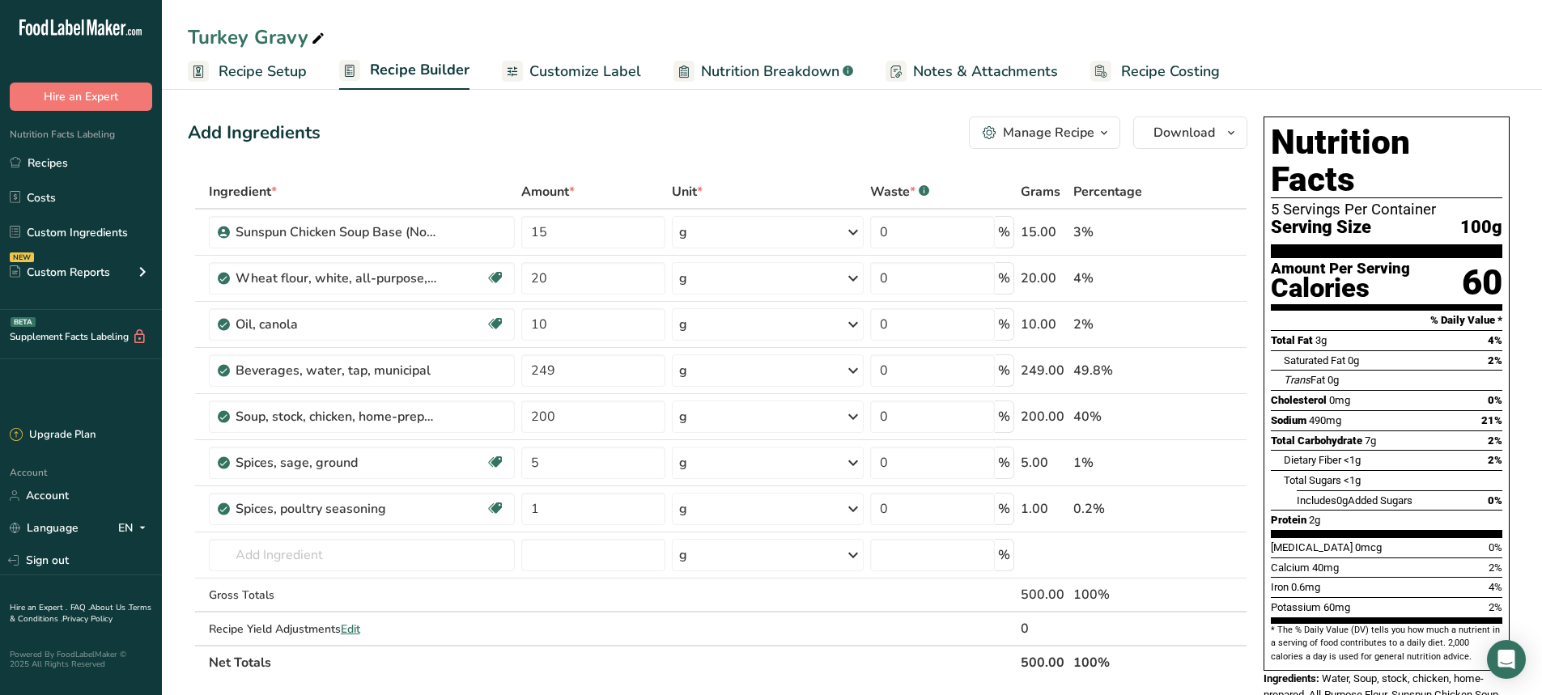
click at [572, 76] on span "Customize Label" at bounding box center [585, 72] width 112 height 22
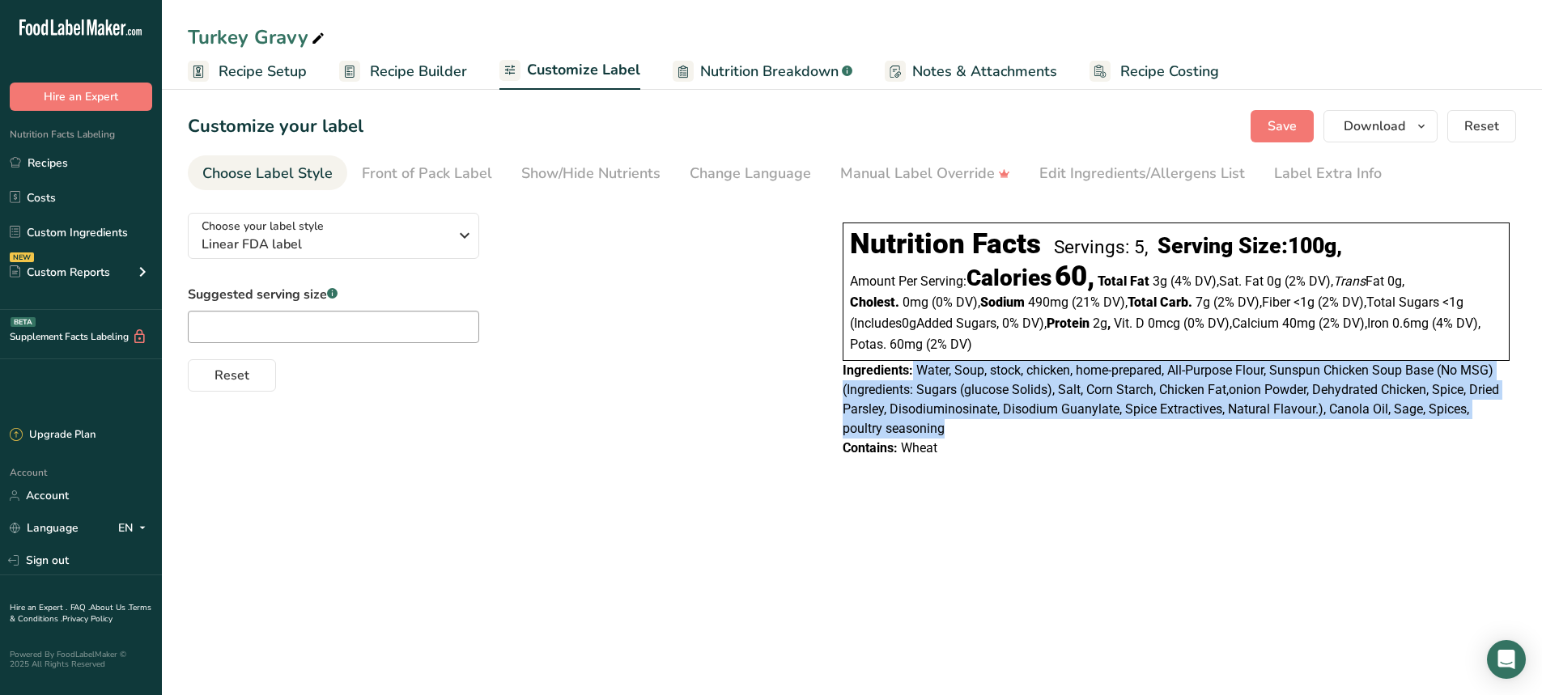
drag, startPoint x: 915, startPoint y: 370, endPoint x: 960, endPoint y: 429, distance: 74.5
click at [960, 429] on div "Ingredients: Water, Soup, stock, chicken, home-prepared, All-Purpose Flour, Sun…" at bounding box center [1176, 400] width 667 height 78
copy div "Water, Soup, stock, chicken, home-prepared, All-Purpose Flour, Sunspun Chicken …"
